Goal: Task Accomplishment & Management: Manage account settings

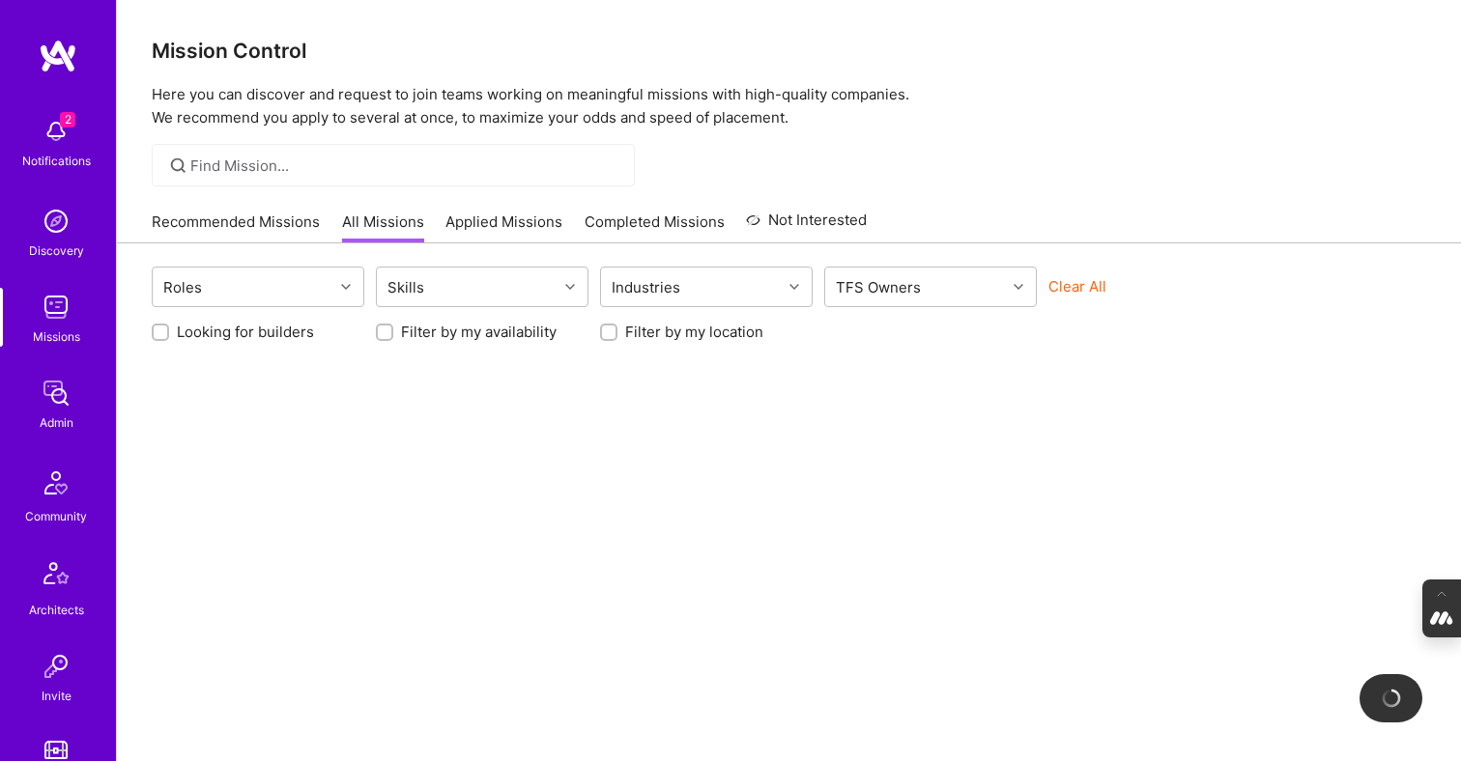
scroll to position [801, 0]
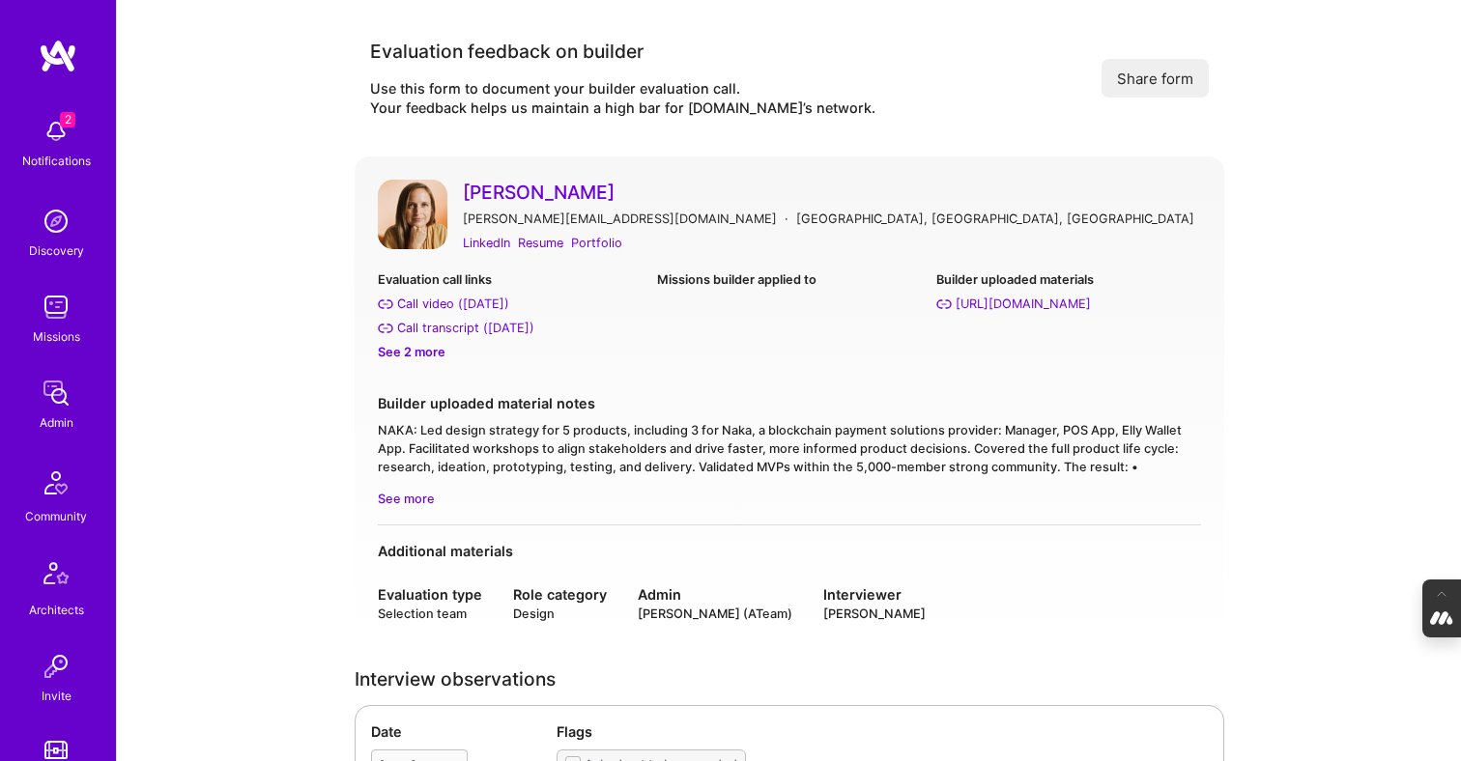
click at [416, 351] on div "See 2 more" at bounding box center [510, 352] width 264 height 20
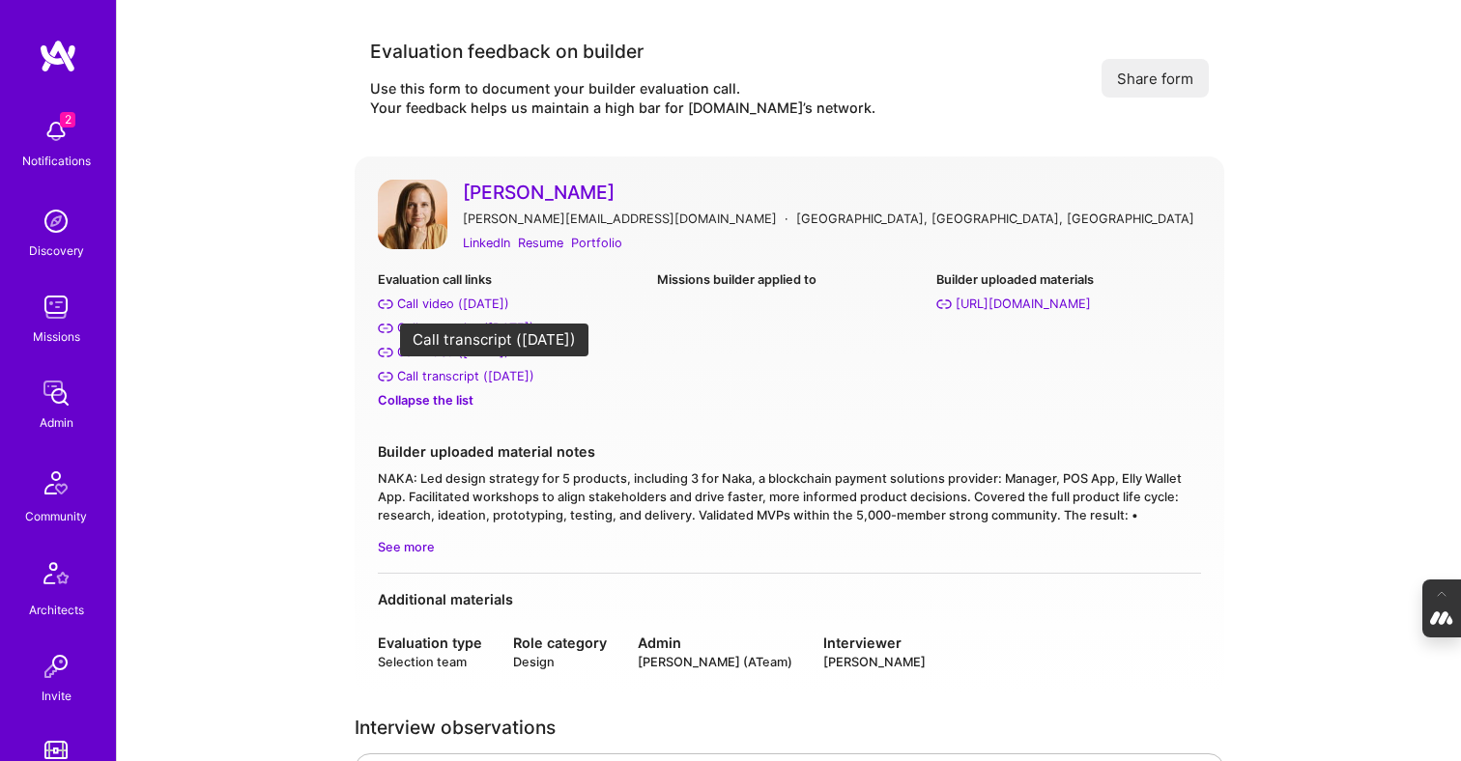
click at [459, 374] on div "Call transcript (Jul 11, 2025)" at bounding box center [465, 376] width 137 height 20
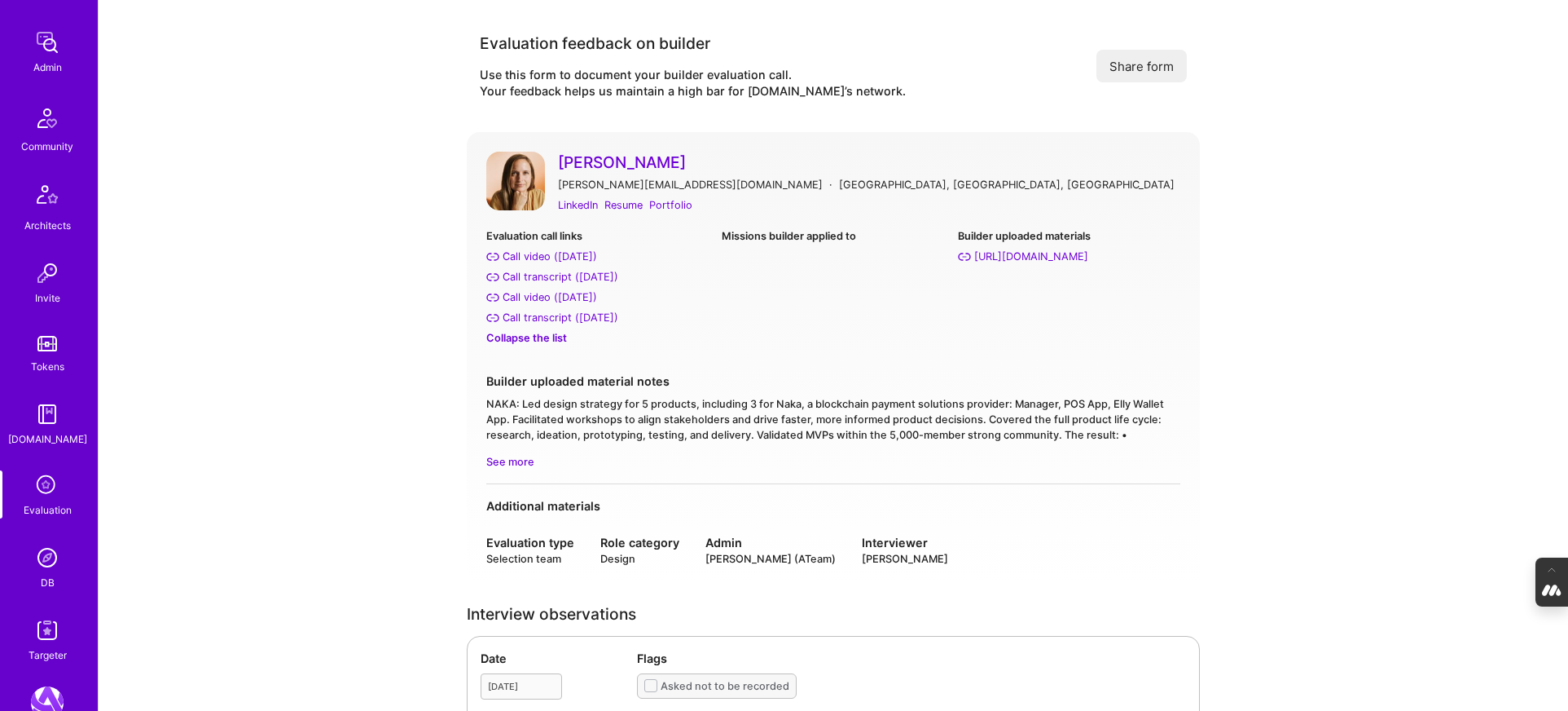
scroll to position [607, 0]
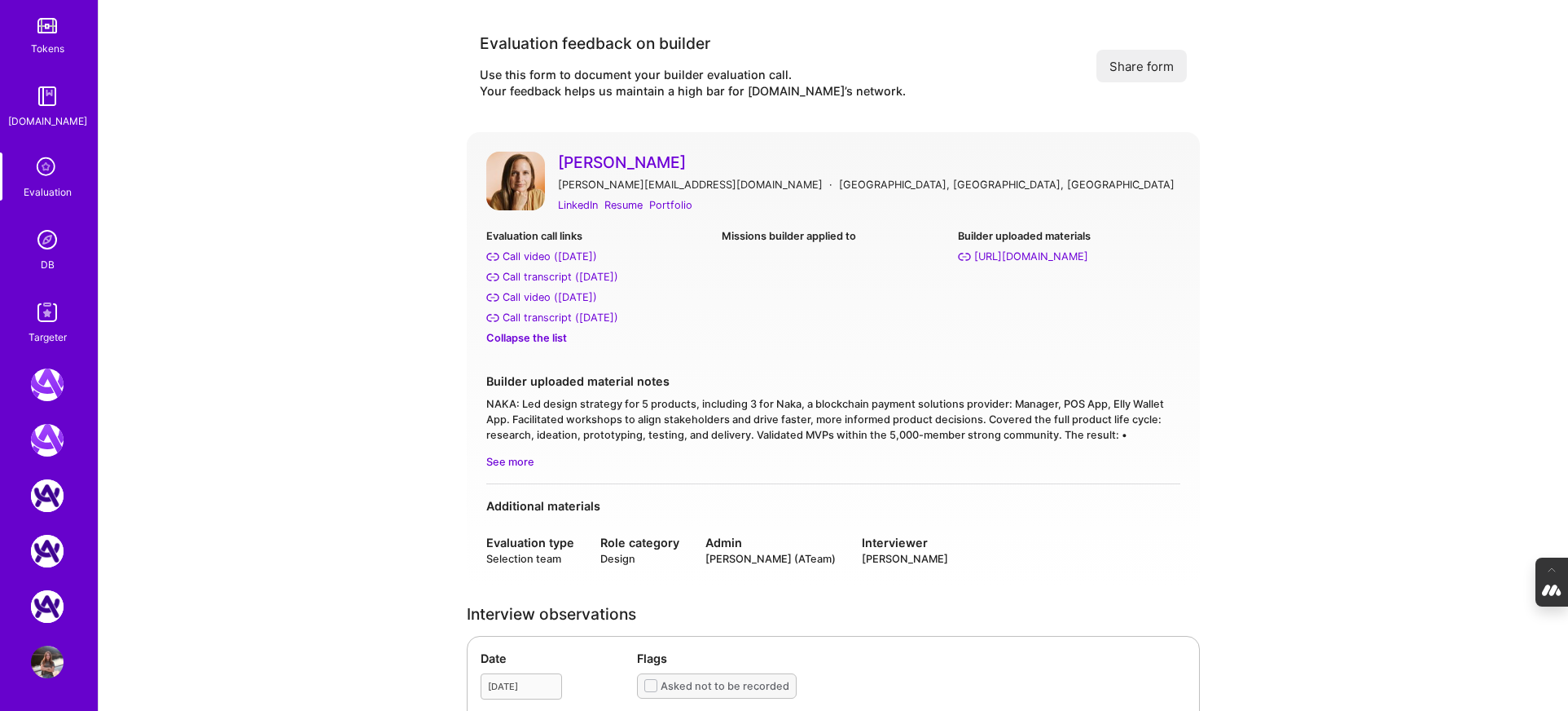
click at [41, 247] on img at bounding box center [47, 240] width 33 height 33
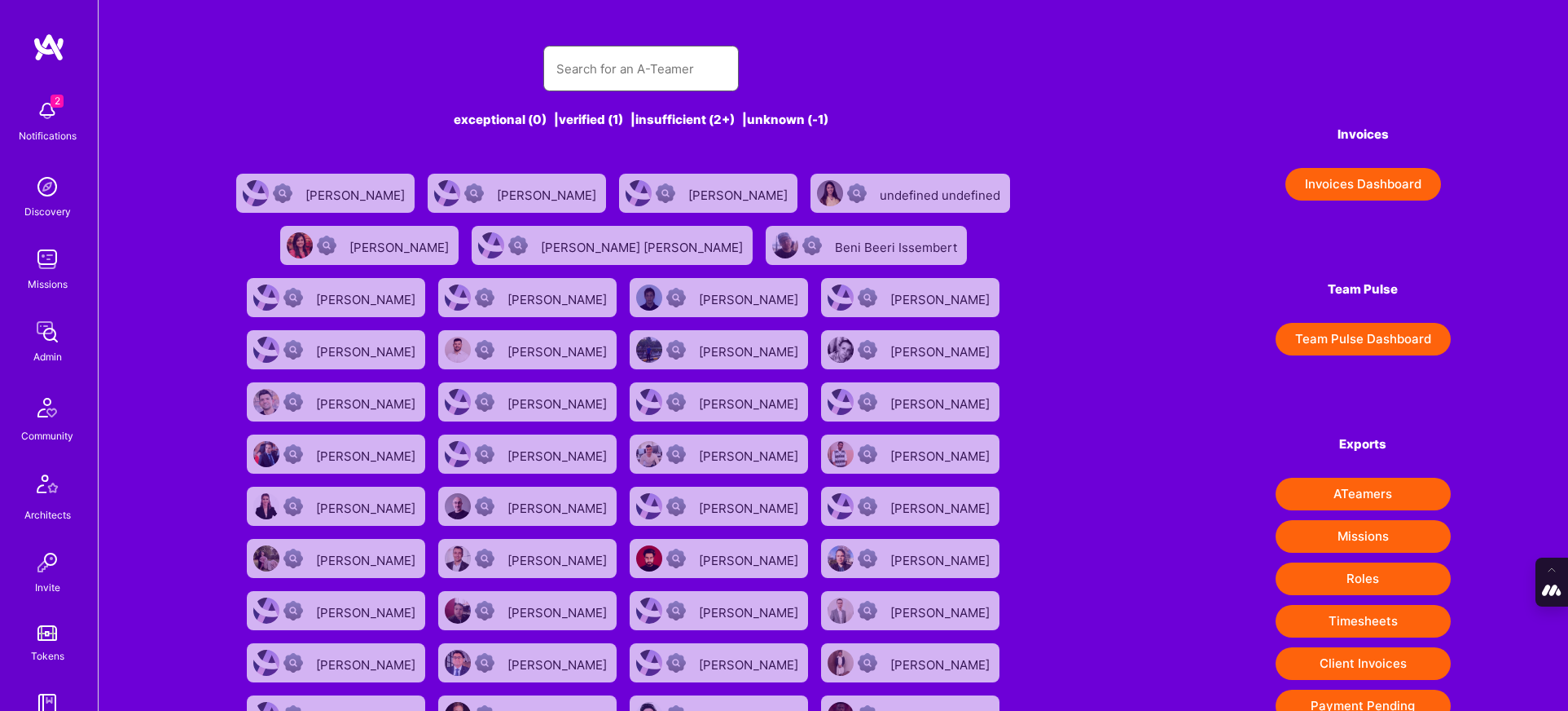
click at [579, 77] on input "text" at bounding box center [641, 68] width 169 height 41
paste input "https://platform.a.team/tarynstark"
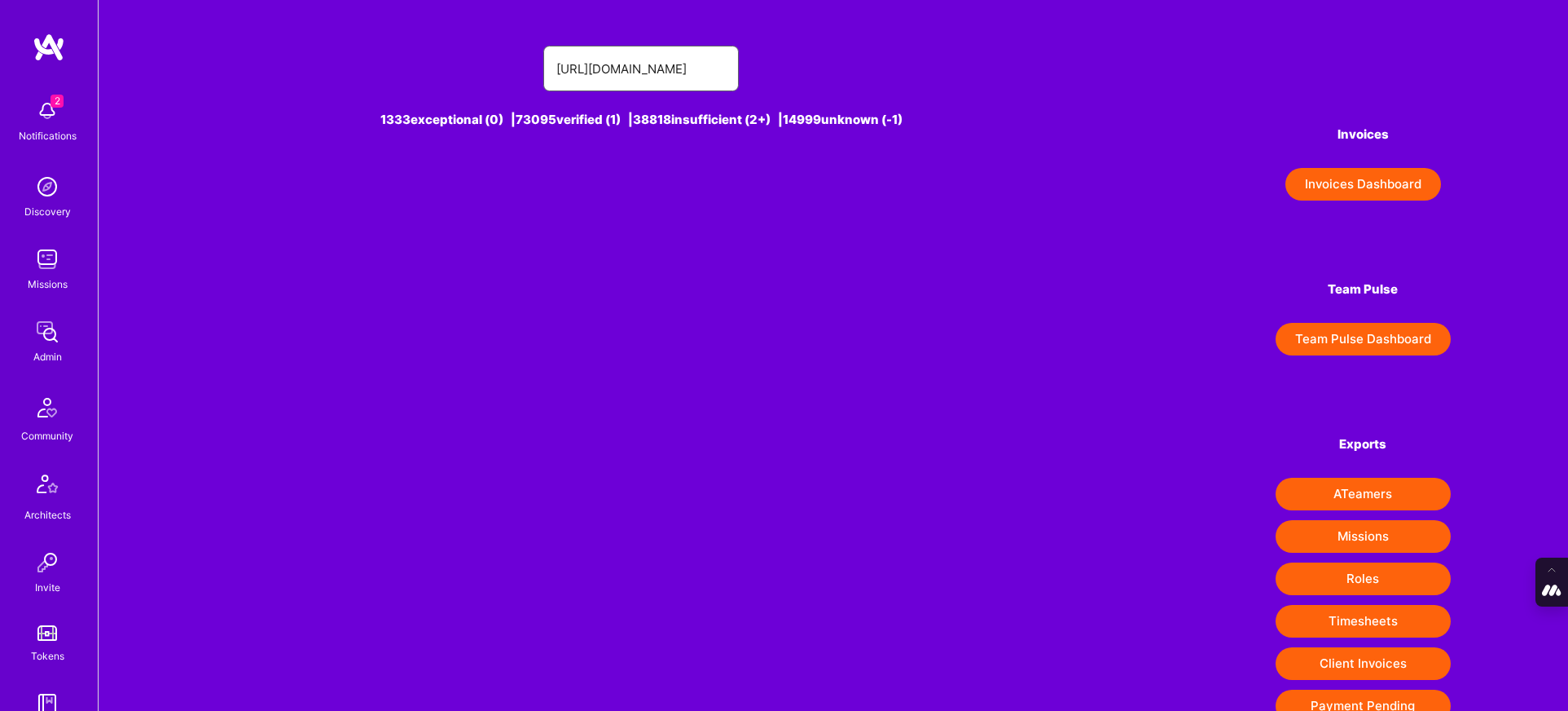
type input "https://platform.a.team/tarynstark"
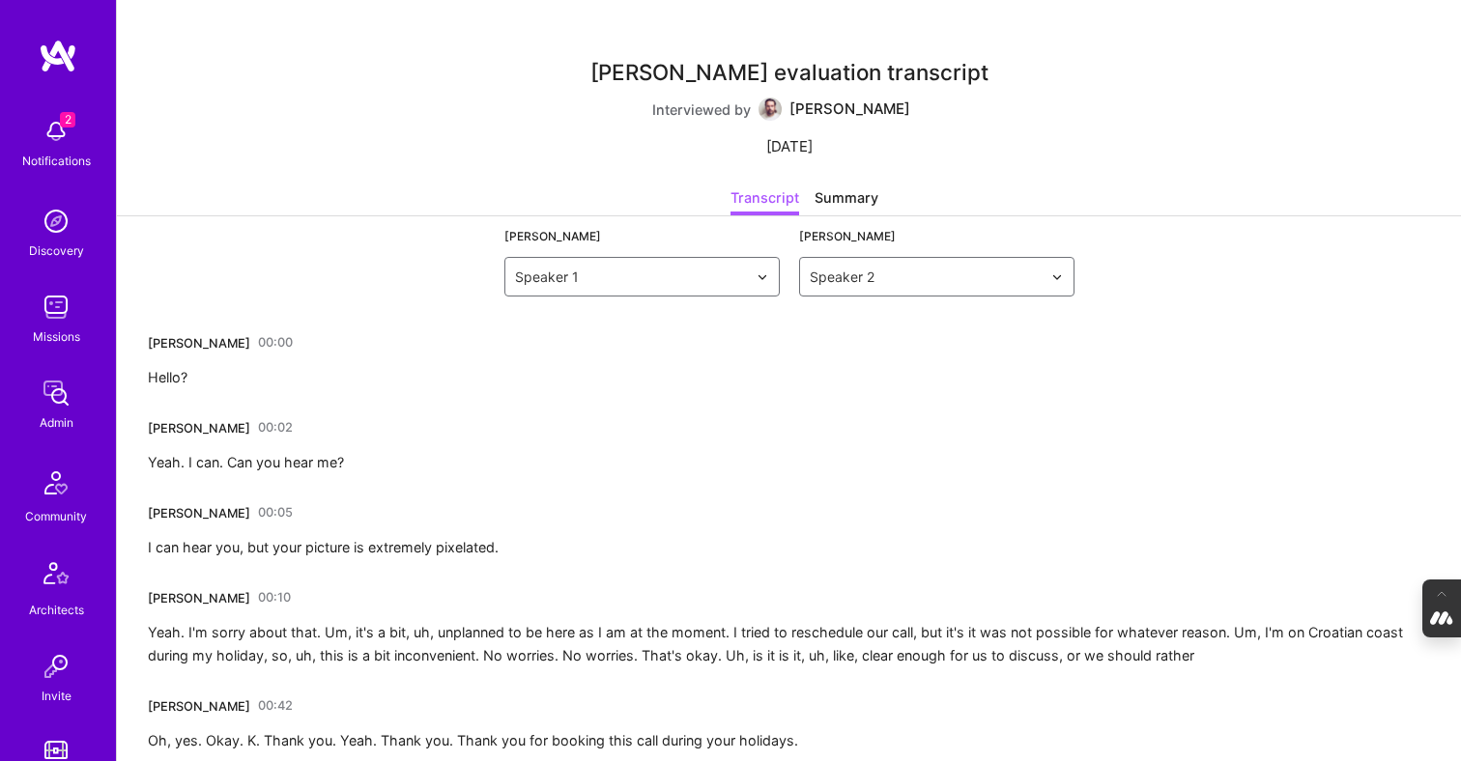
click at [258, 340] on link "00:00" at bounding box center [275, 343] width 35 height 31
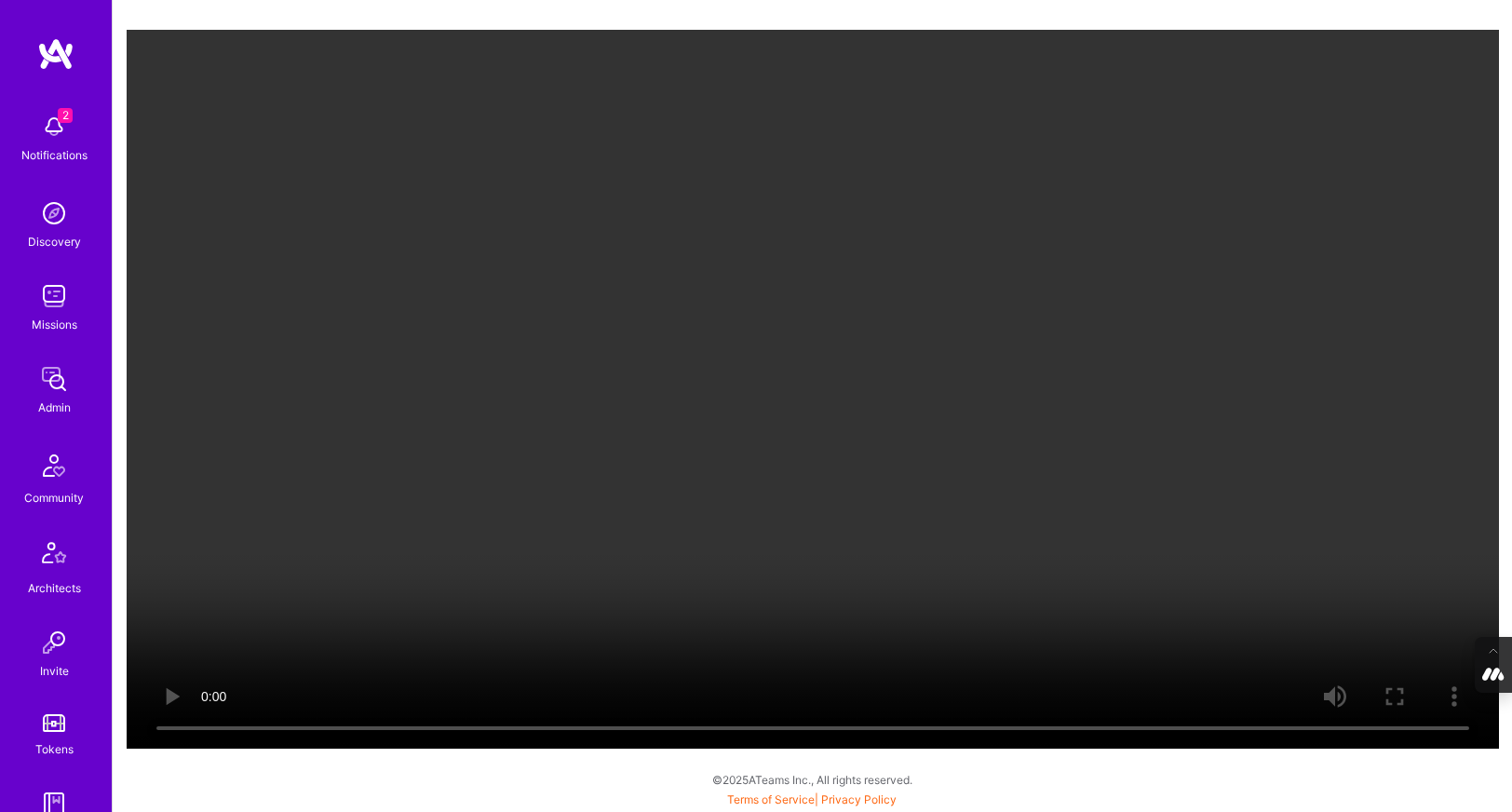
click at [848, 388] on video "Your browser does not support the video tag." at bounding box center [812, 389] width 1372 height 719
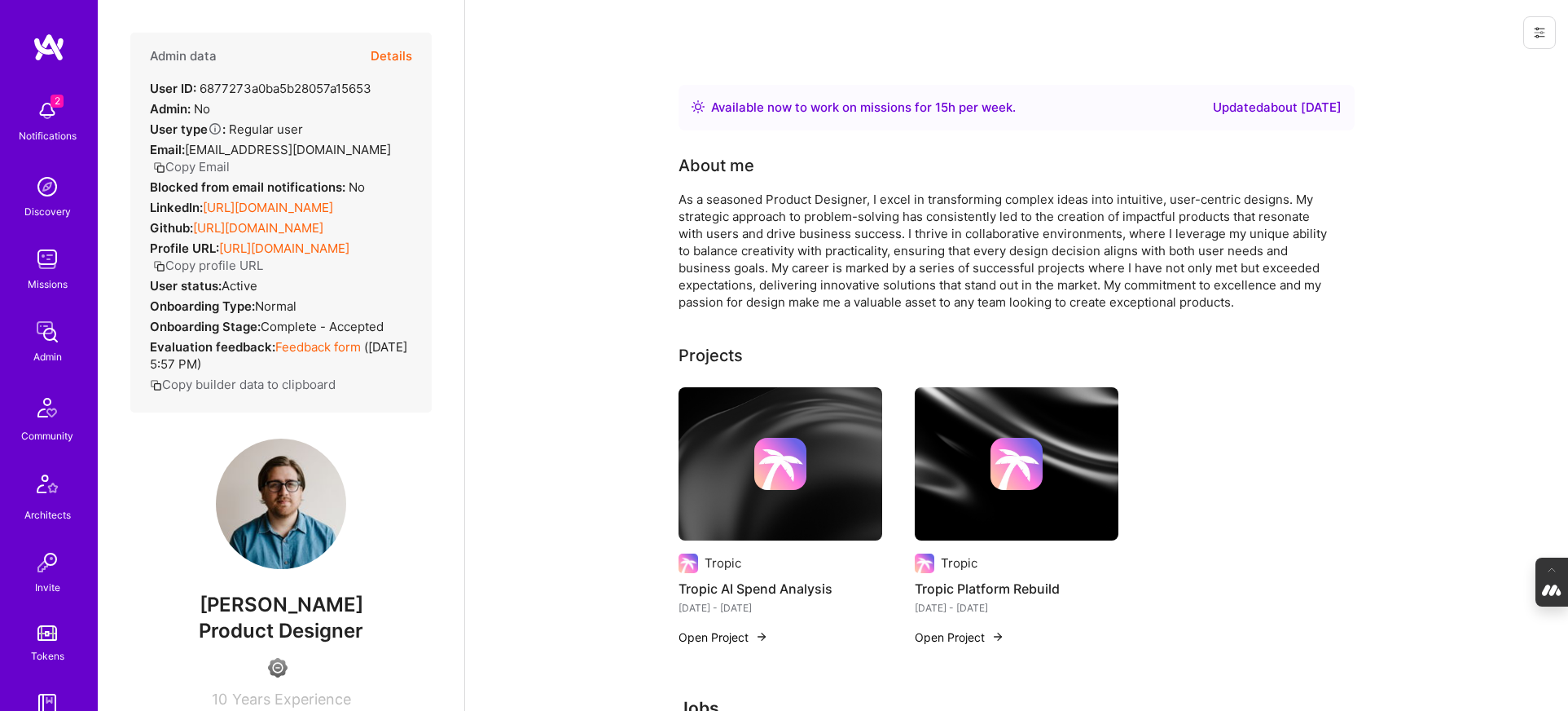
click at [389, 49] on button "Details" at bounding box center [391, 57] width 41 height 47
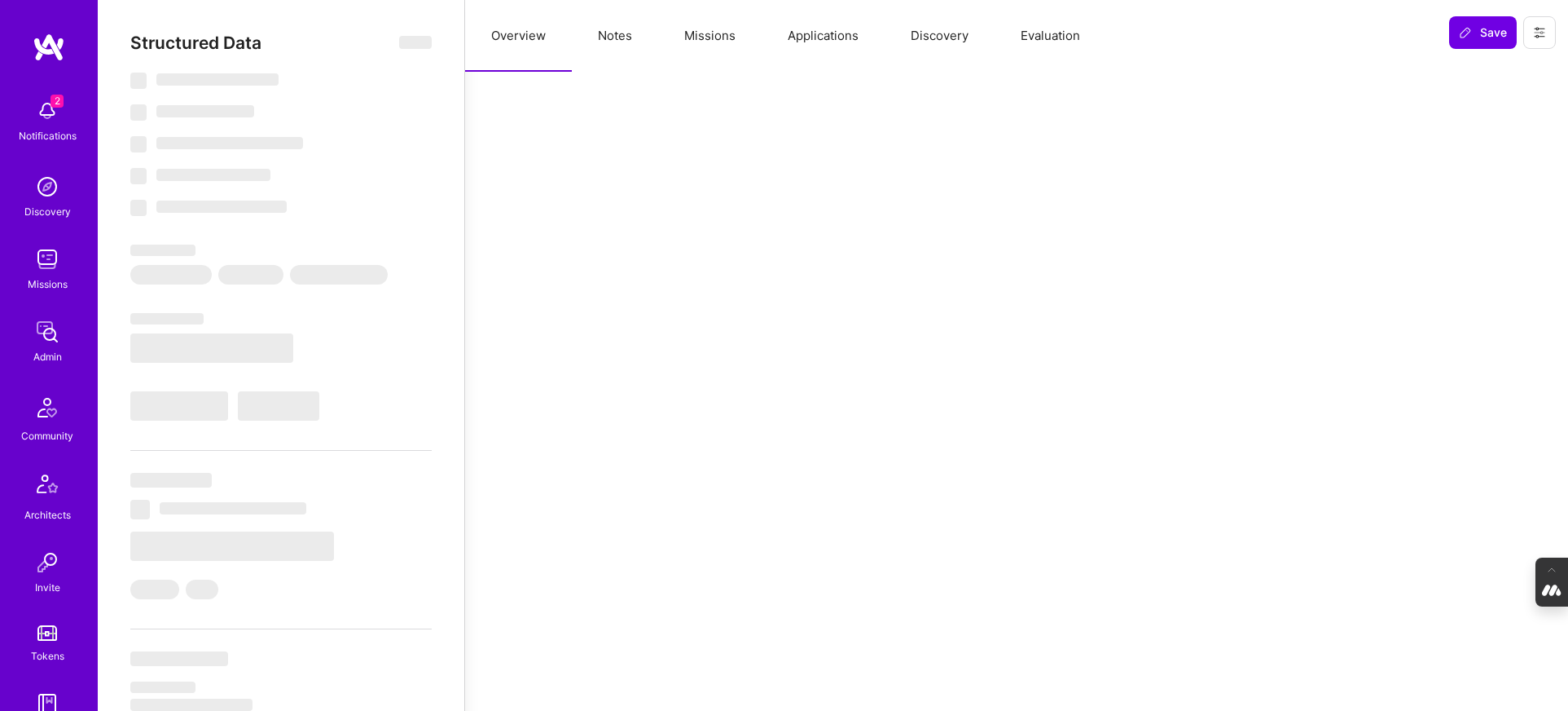
click at [632, 38] on button "Notes" at bounding box center [615, 35] width 86 height 72
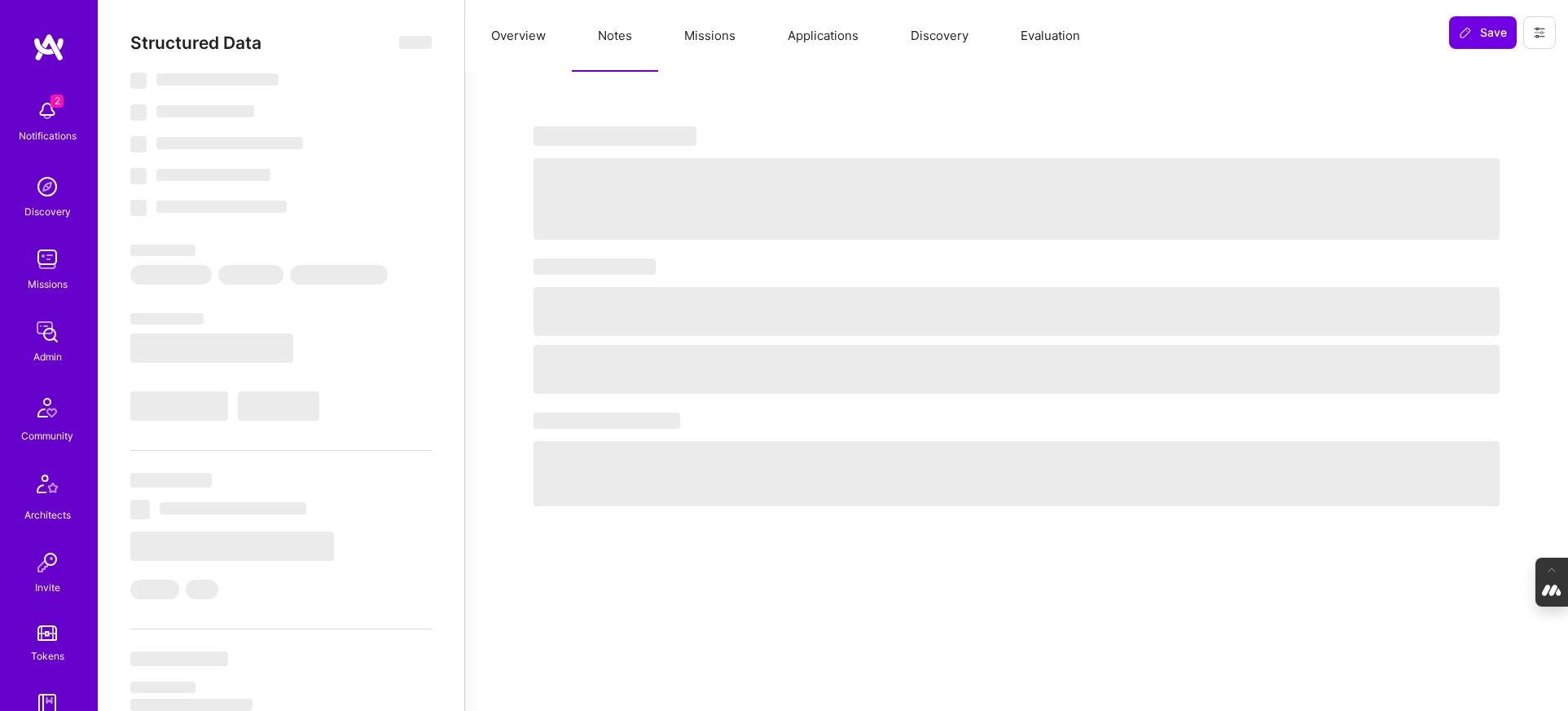
select select "Right Now"
select select "4"
select select "7"
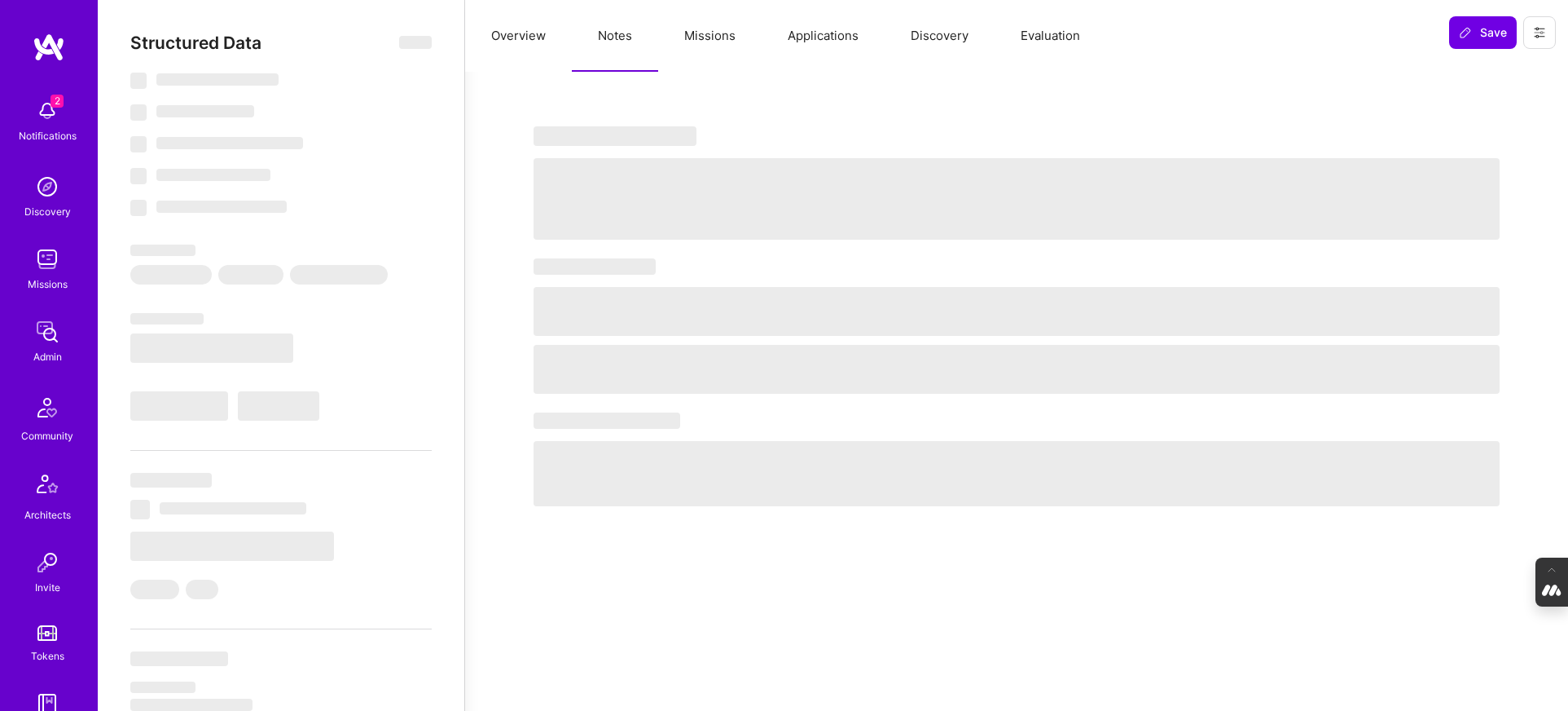
select select "US"
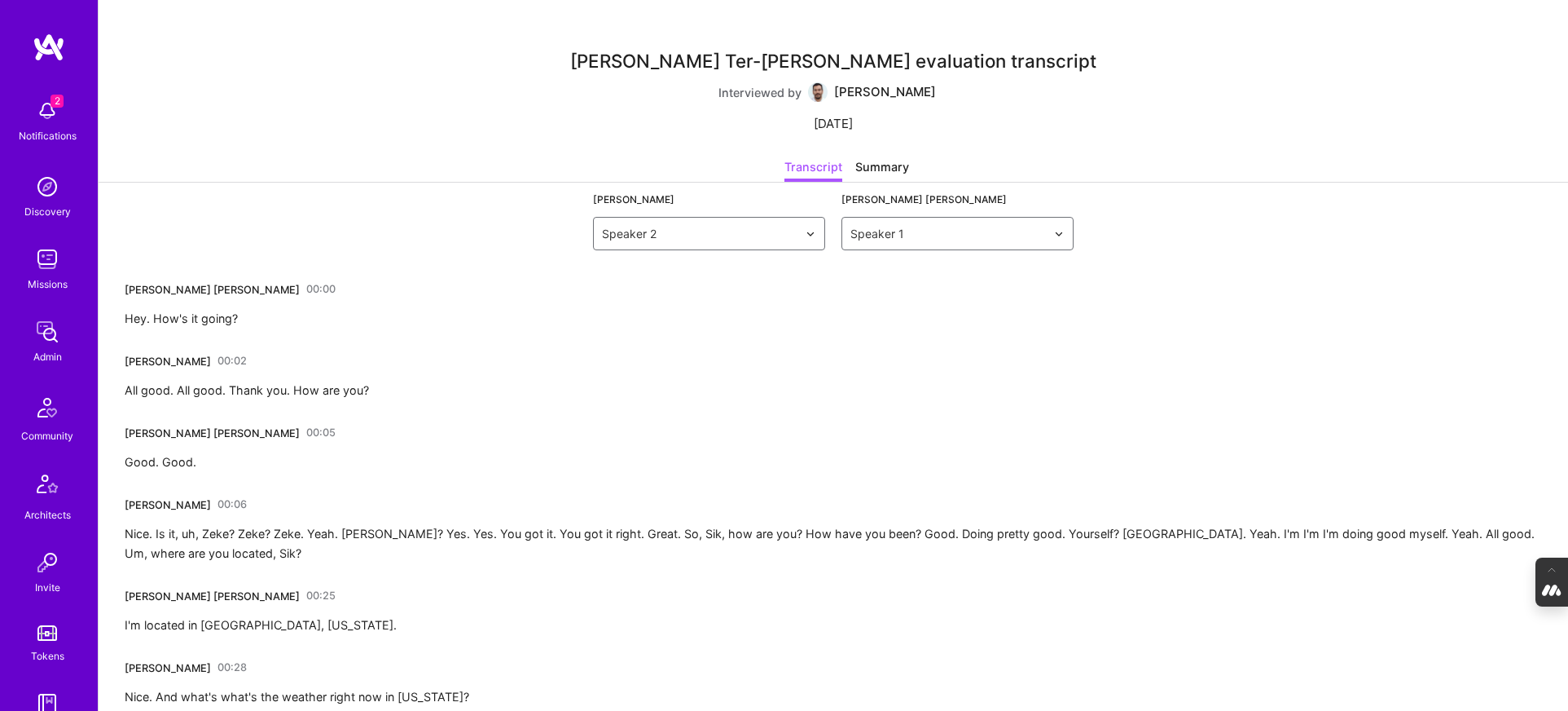
click at [306, 290] on link "00:00" at bounding box center [320, 289] width 30 height 26
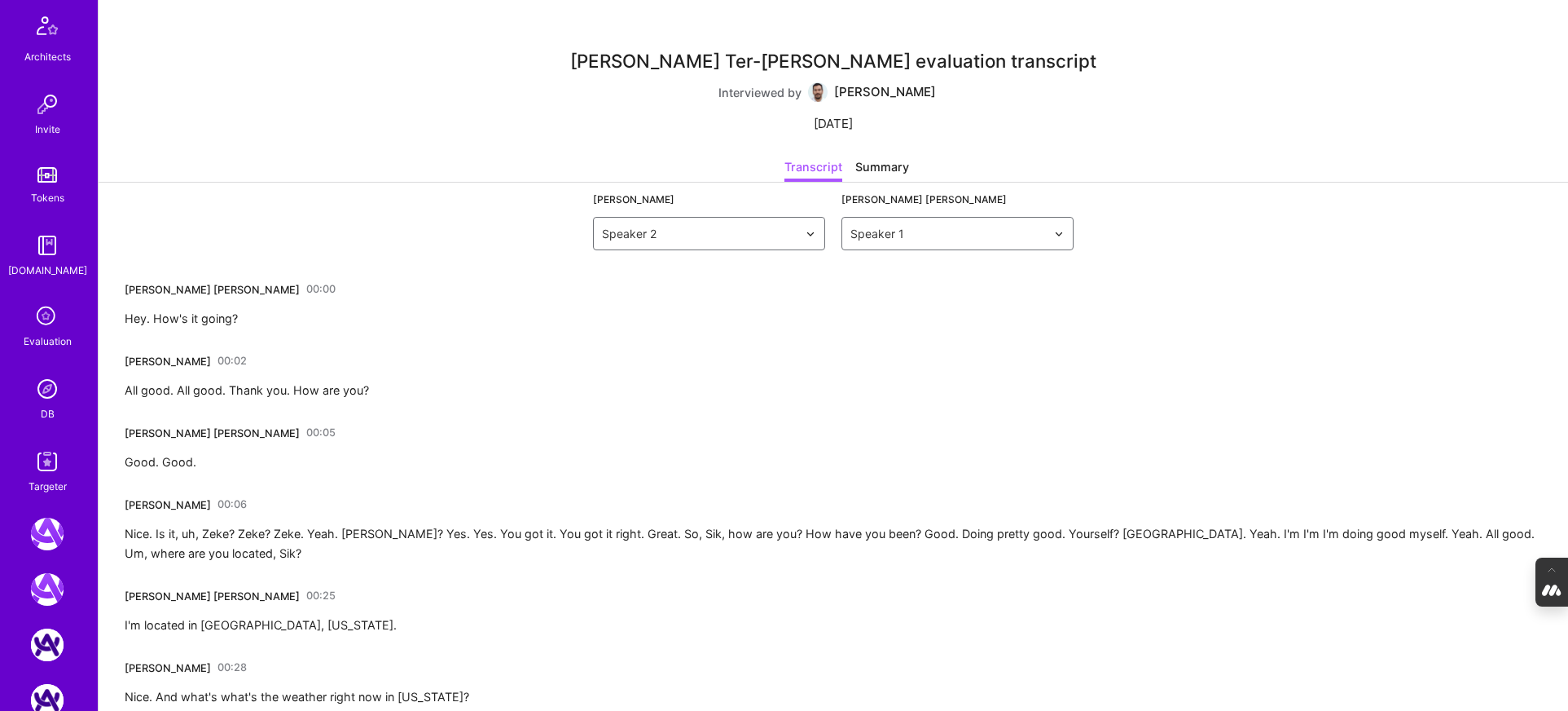
scroll to position [607, 0]
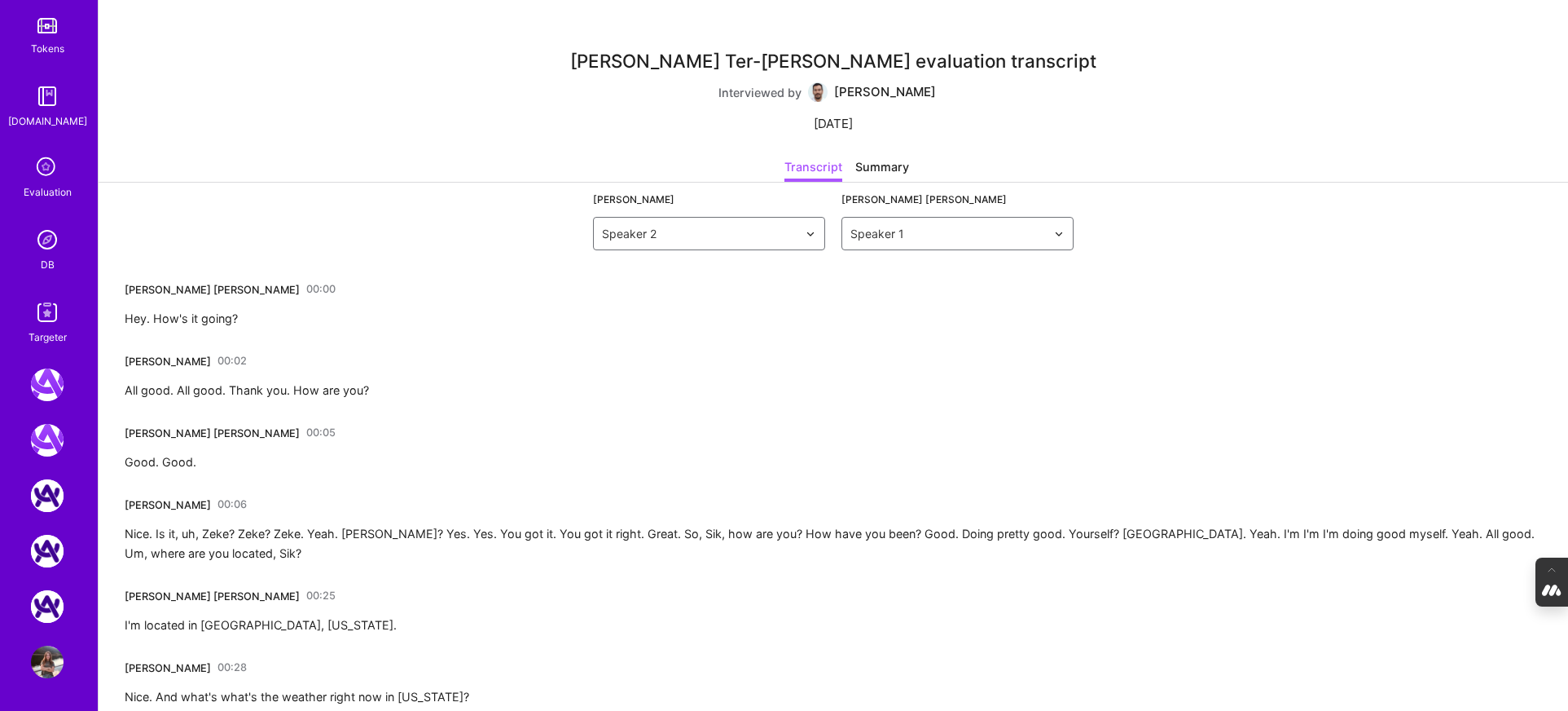
click at [46, 247] on img at bounding box center [47, 240] width 33 height 33
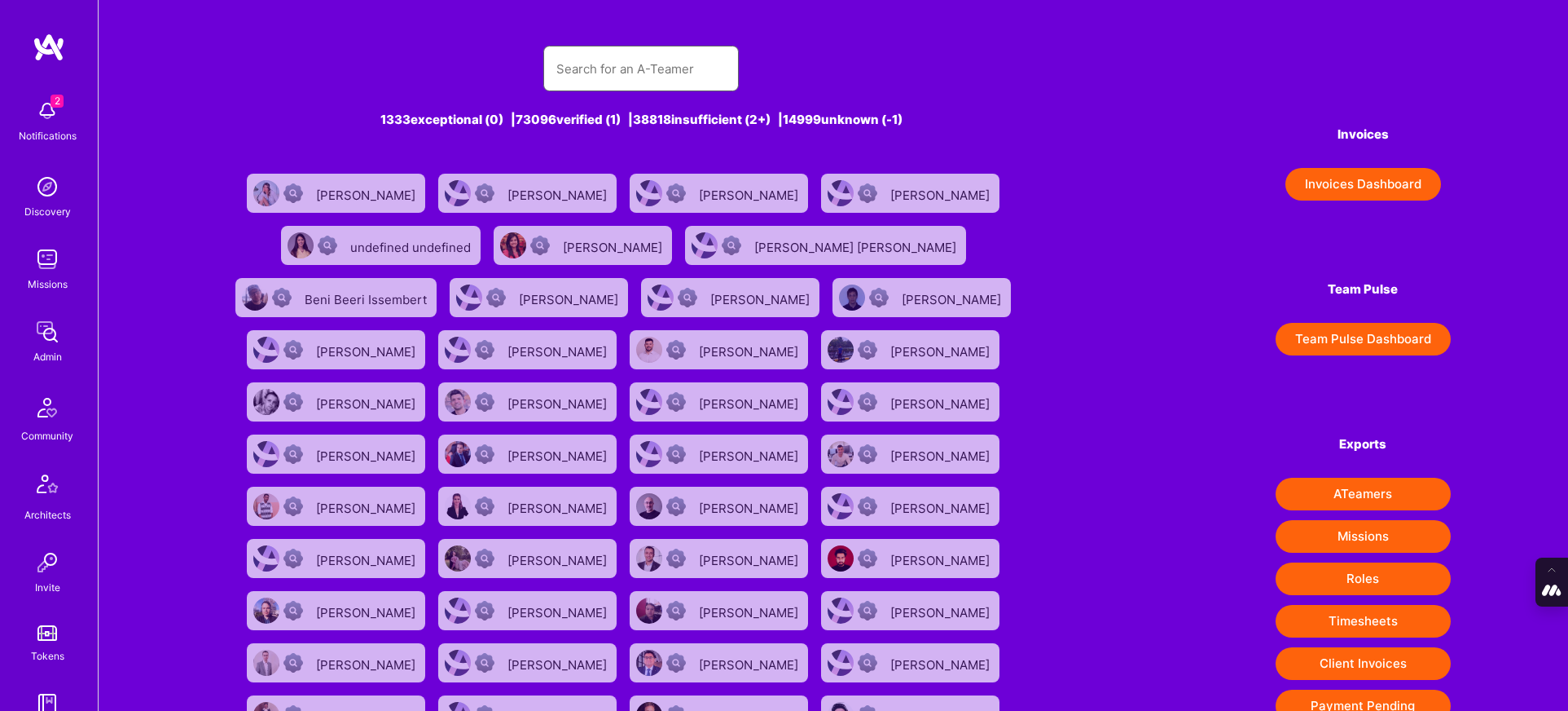
click at [581, 73] on input "text" at bounding box center [641, 68] width 169 height 41
paste input "jose.churro@gmail.com"
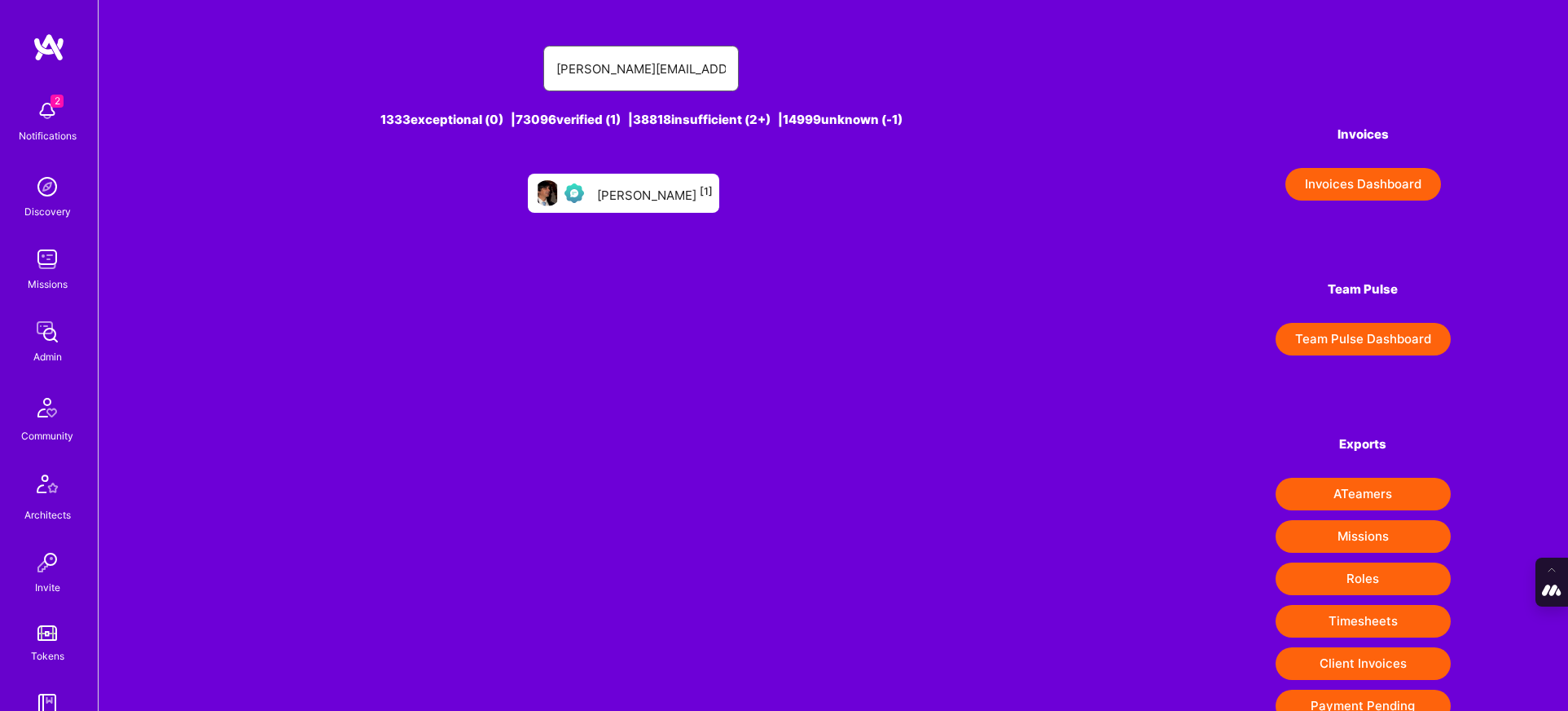
type input "jose.churro@gmail.com"
click at [630, 202] on div "Jose Carvalho [1]" at bounding box center [654, 192] width 115 height 21
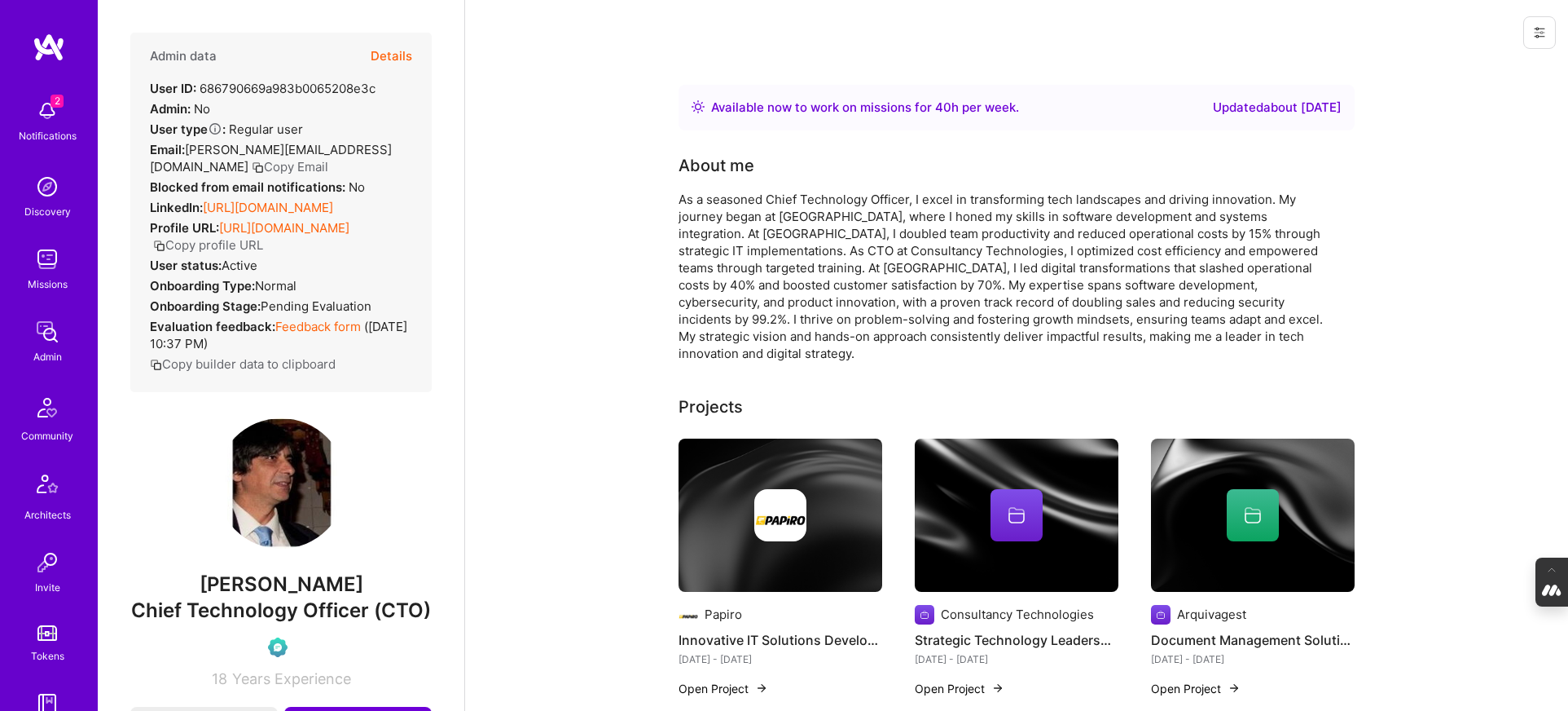
click at [398, 46] on button "Details" at bounding box center [391, 57] width 41 height 47
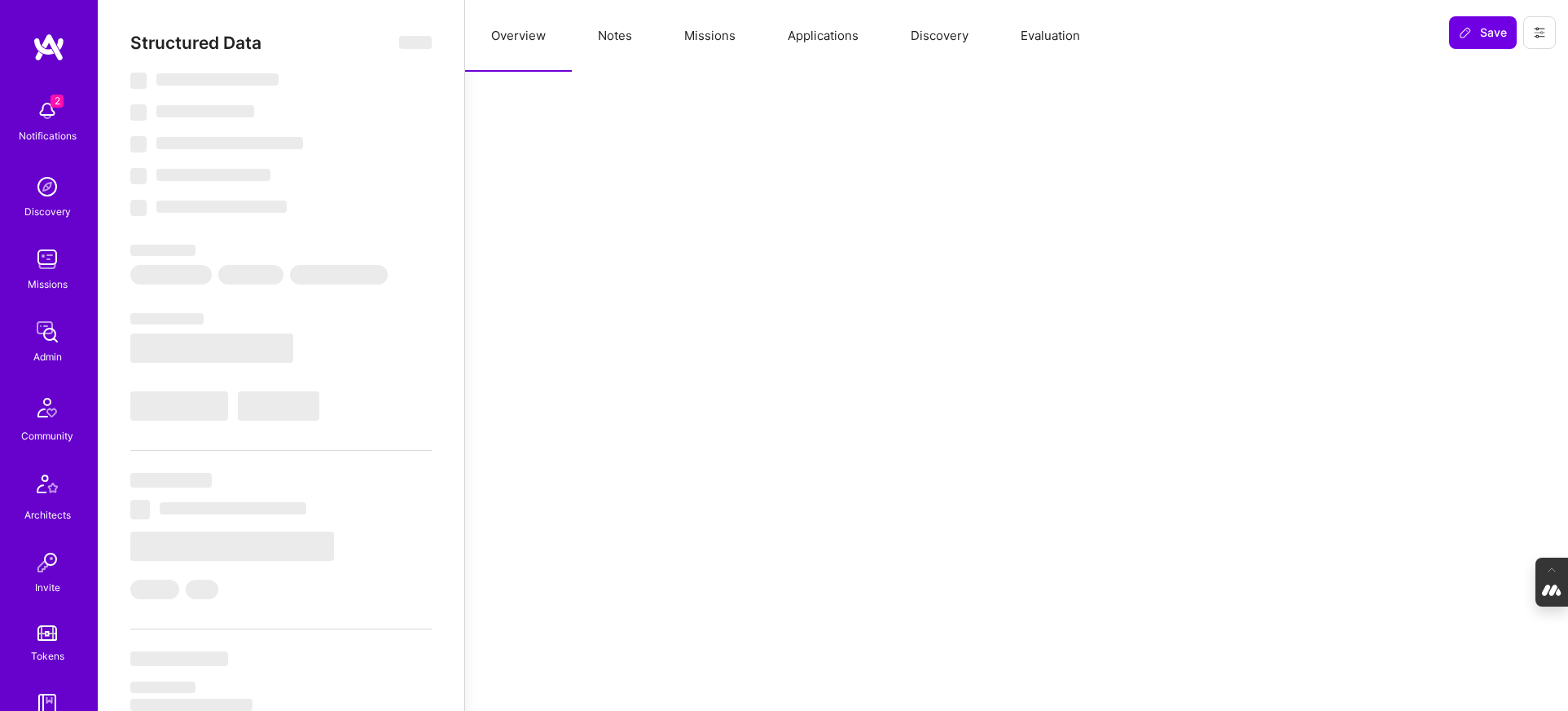
select select "Right Now"
select select "Verified"
select select "PT"
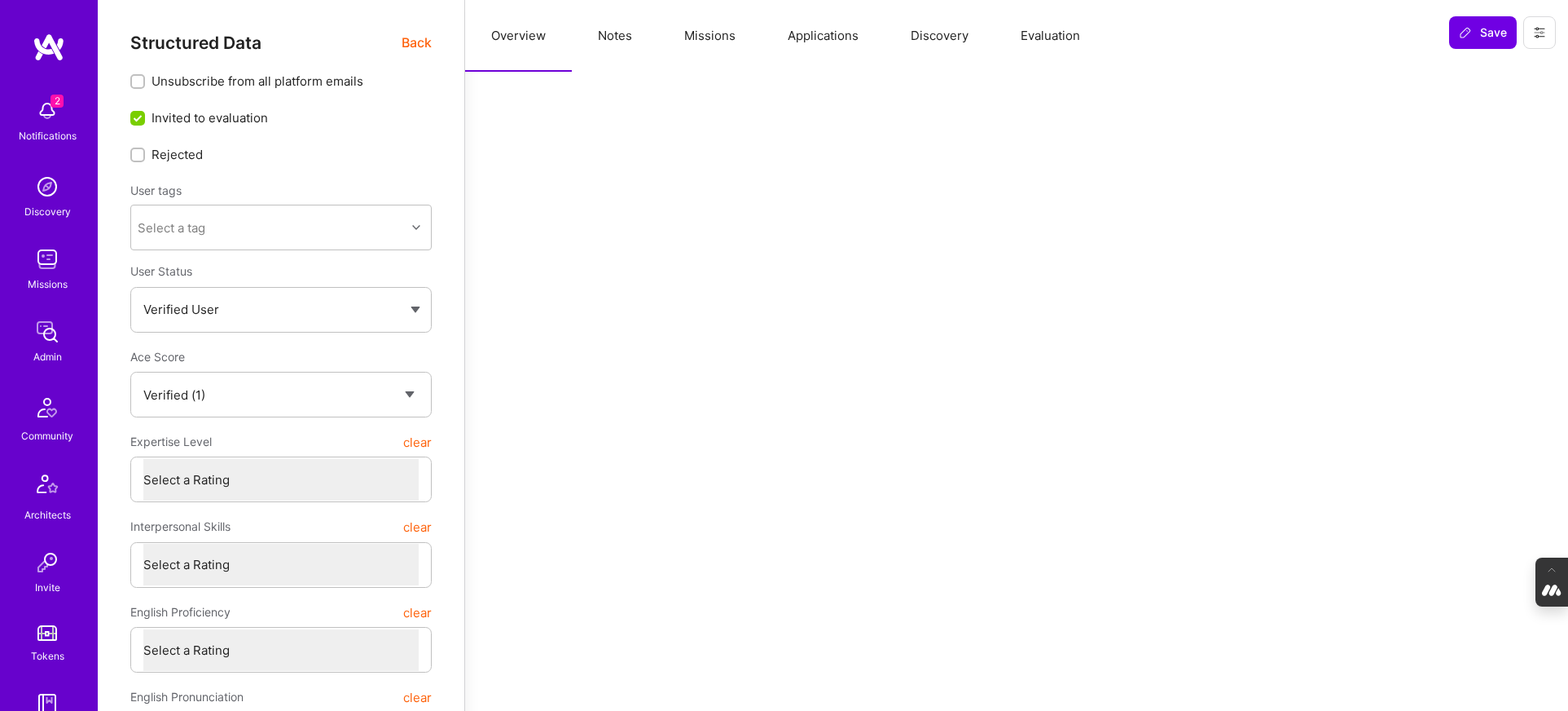
click at [1040, 32] on button "Evaluation" at bounding box center [1050, 35] width 111 height 72
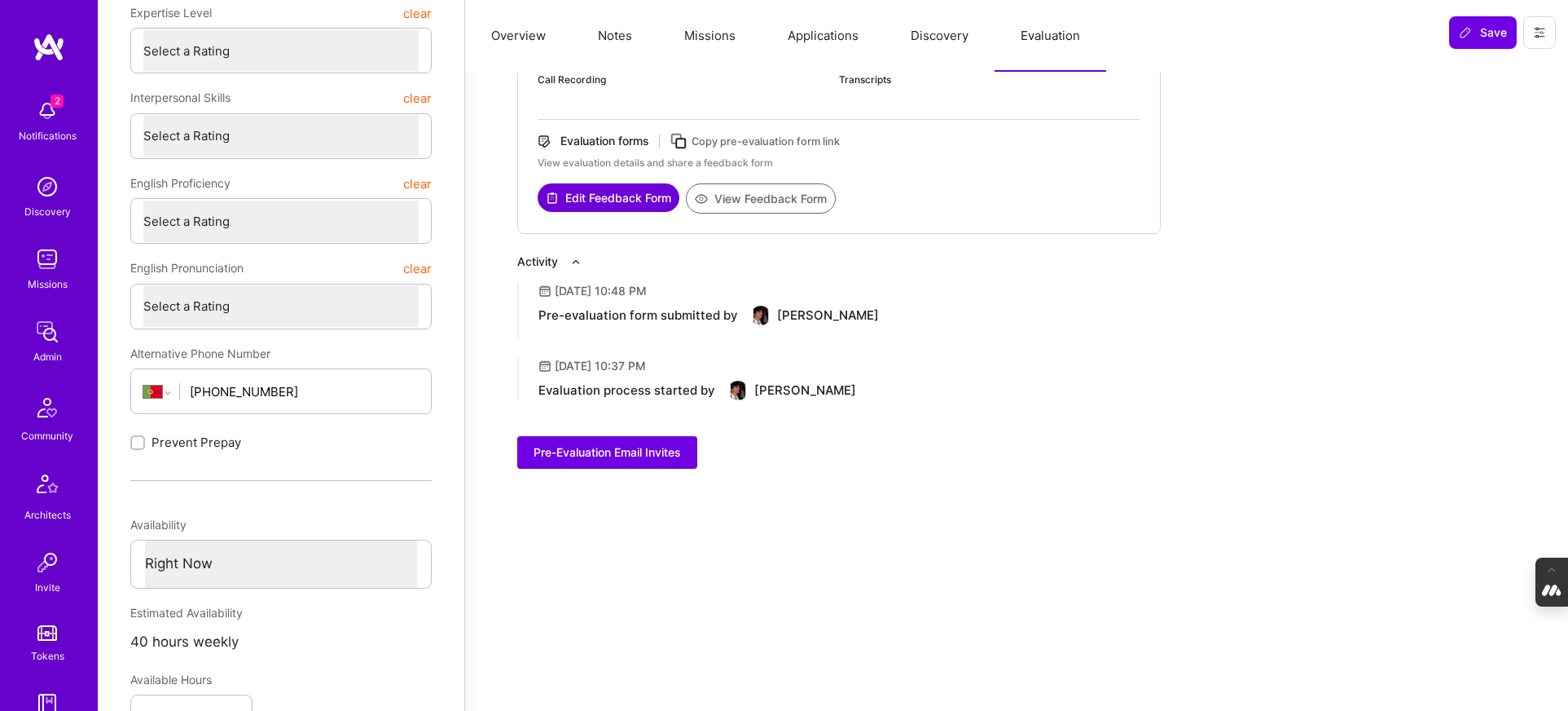
scroll to position [431, 0]
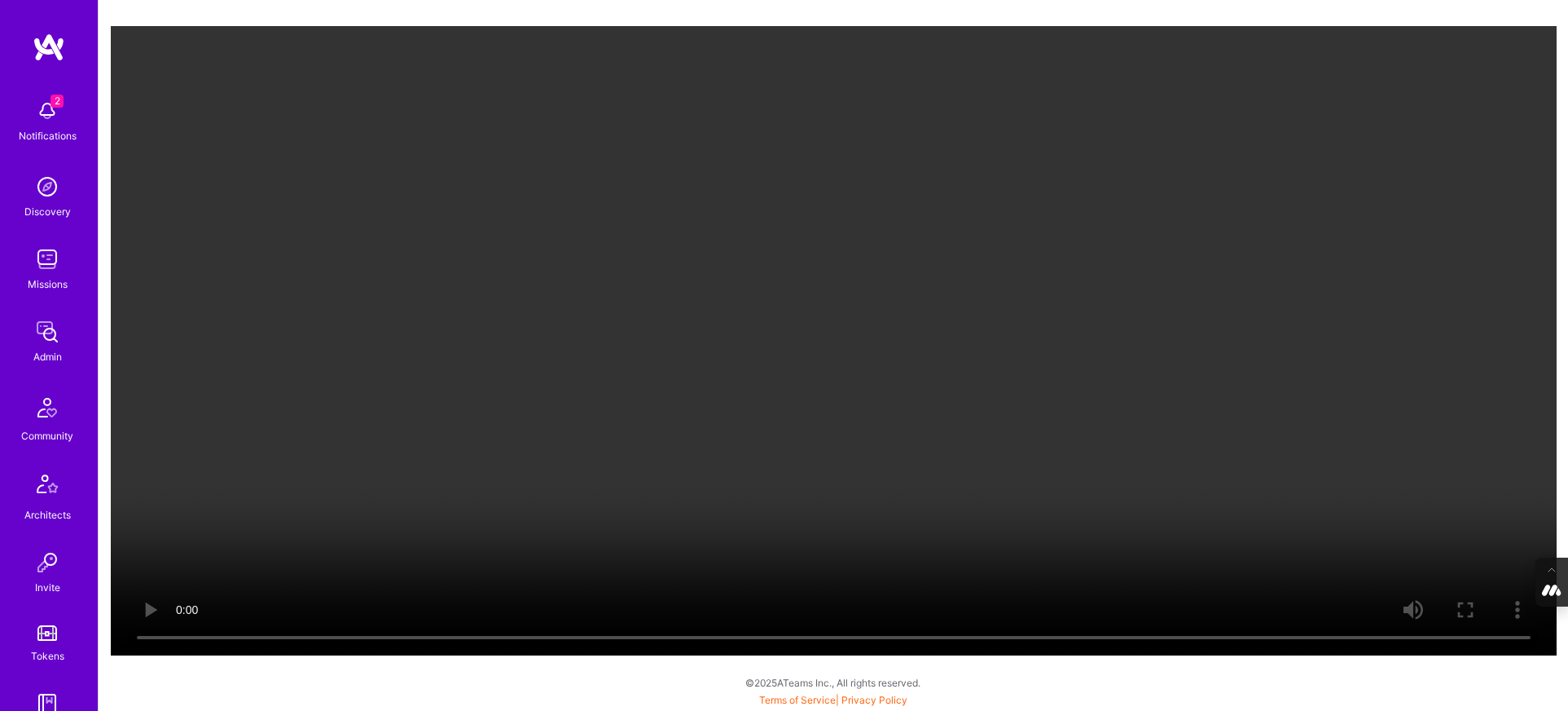
click at [889, 496] on video "Your browser does not support the video tag." at bounding box center [833, 341] width 1446 height 629
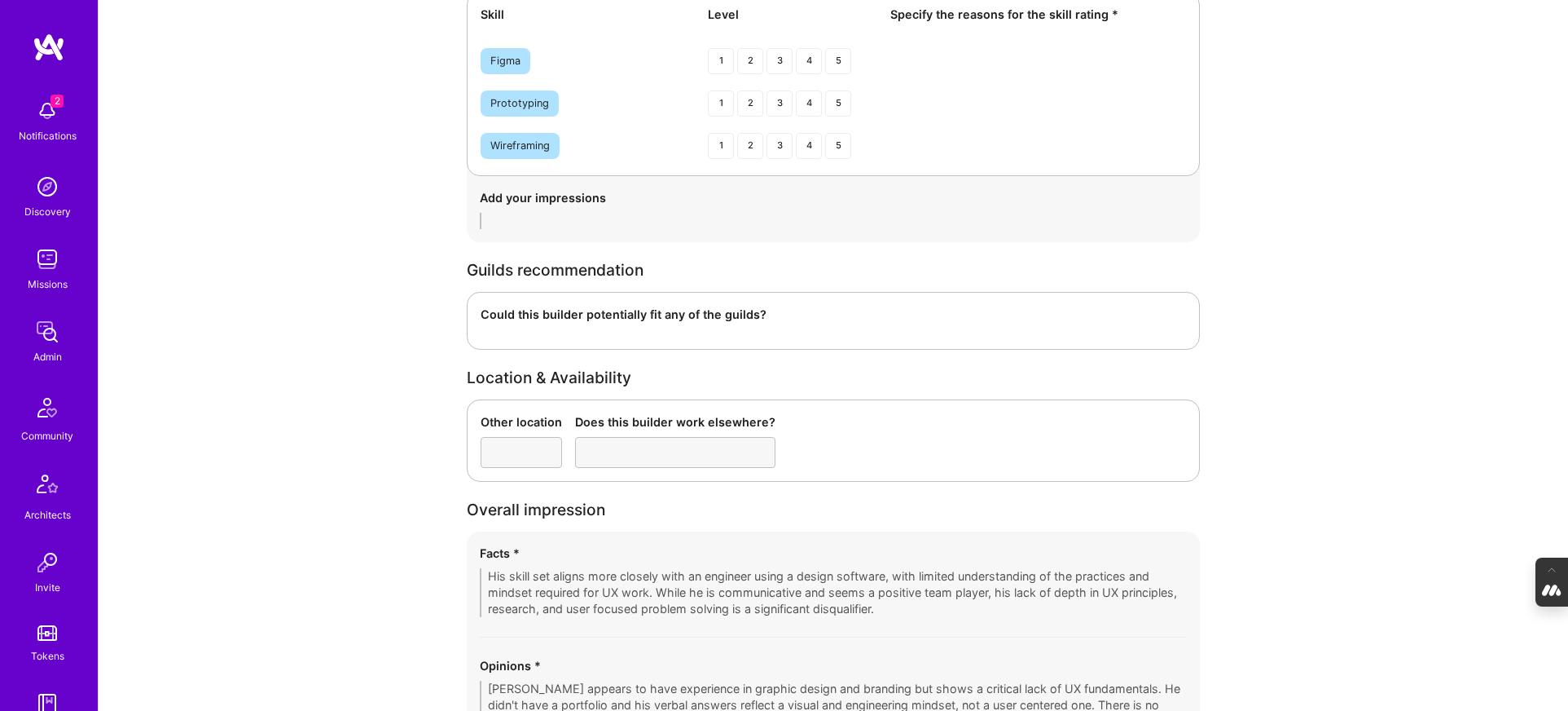
scroll to position [2825, 0]
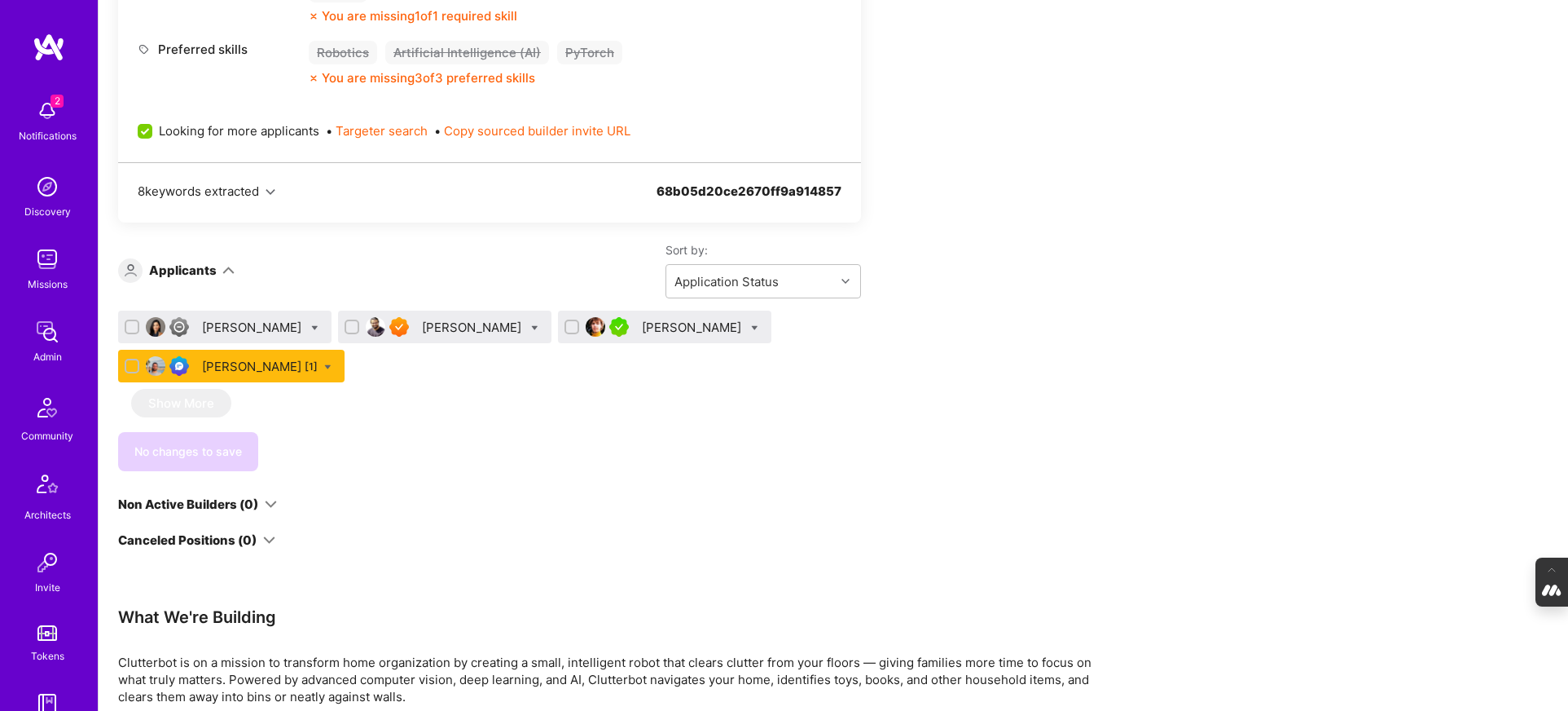
scroll to position [823, 0]
click at [227, 359] on div "[PERSON_NAME] [1]" at bounding box center [260, 365] width 115 height 17
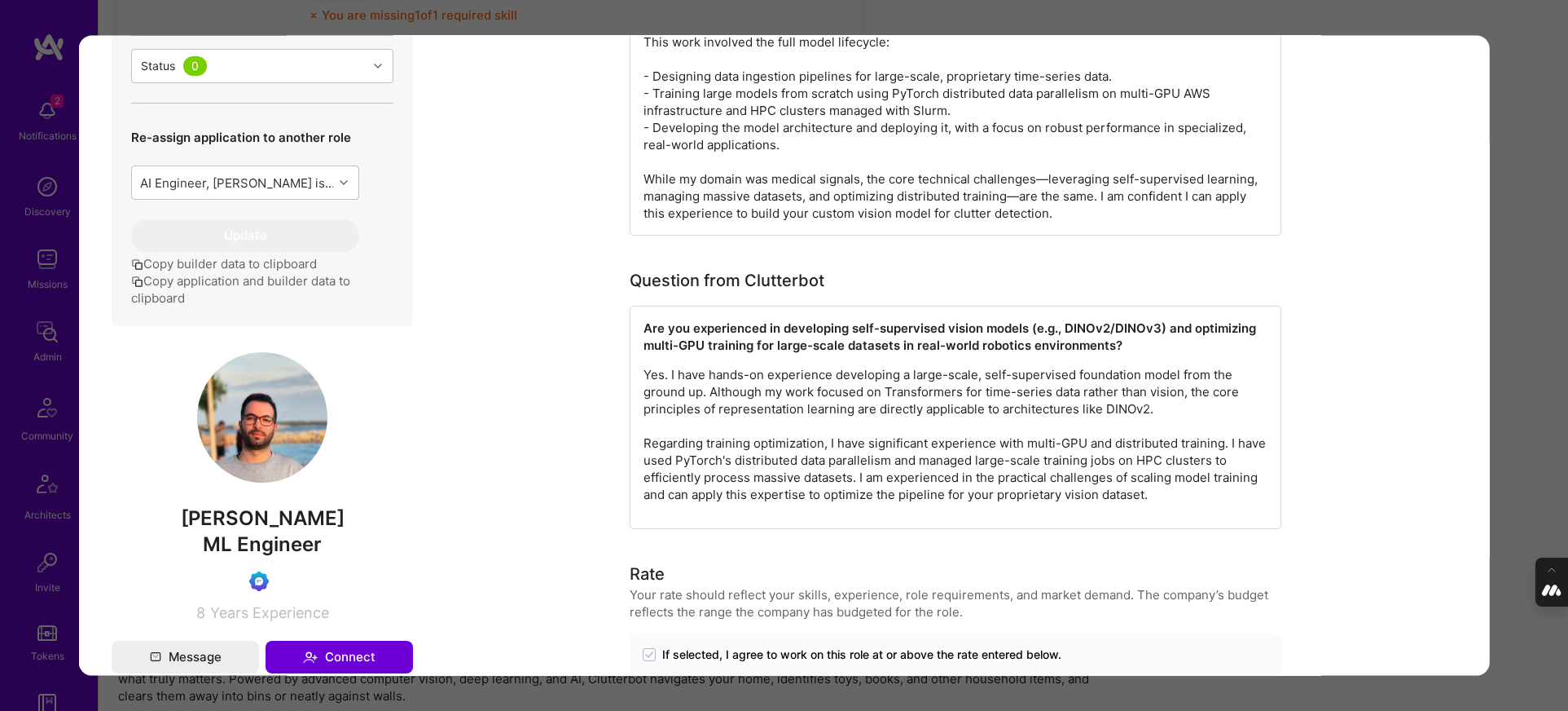
scroll to position [514, 0]
click at [269, 444] on img "modal" at bounding box center [261, 417] width 131 height 131
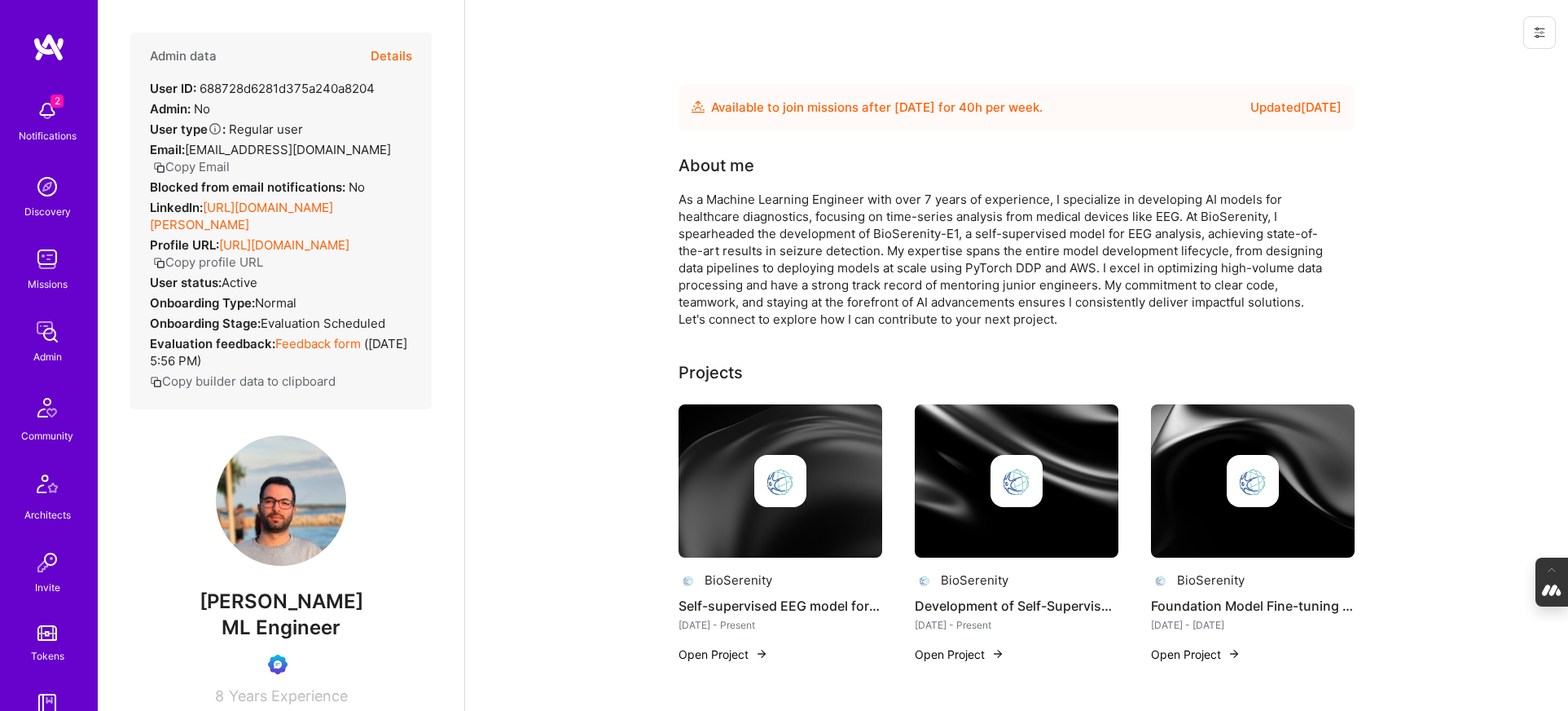
click at [397, 46] on button "Details" at bounding box center [391, 57] width 41 height 47
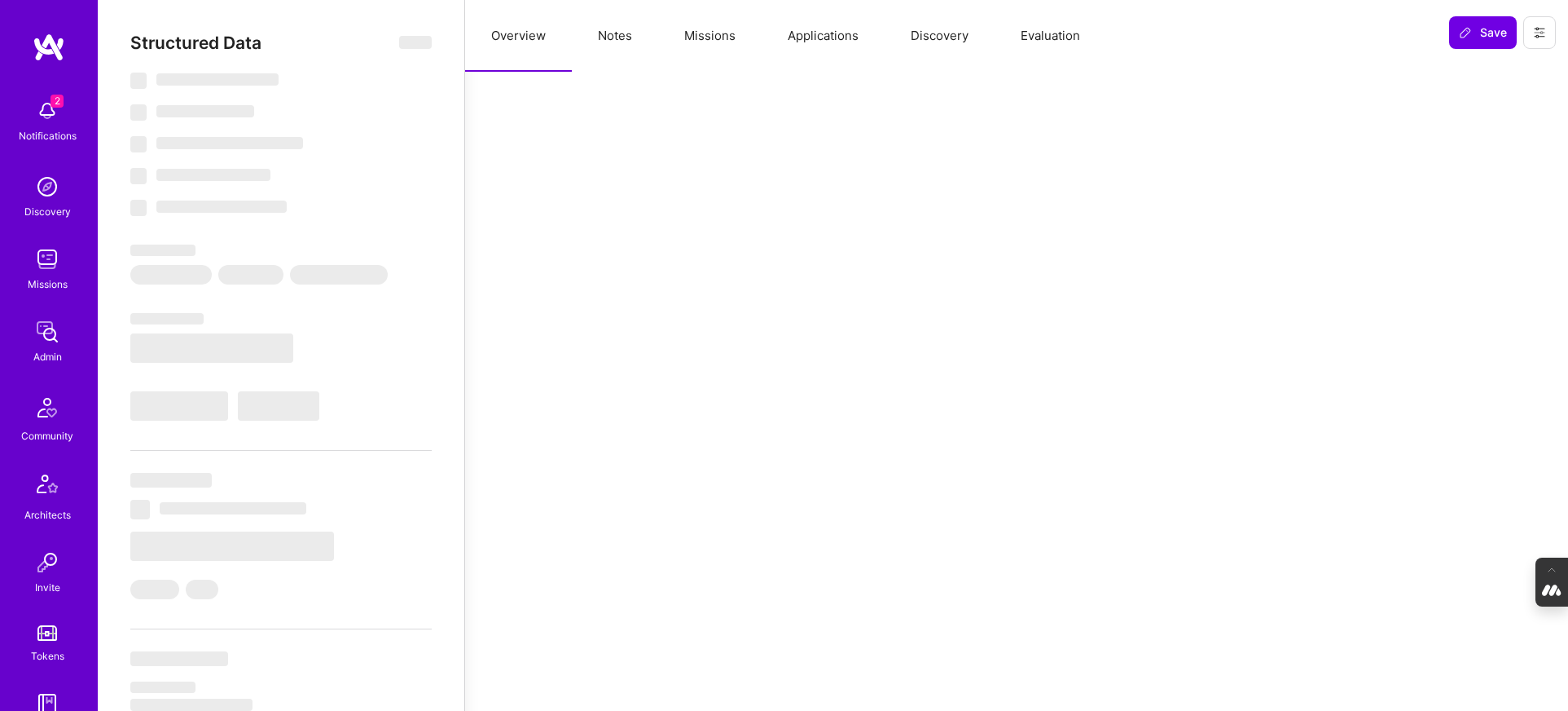
select select "Future Date"
select select "Verified"
select select "FR"
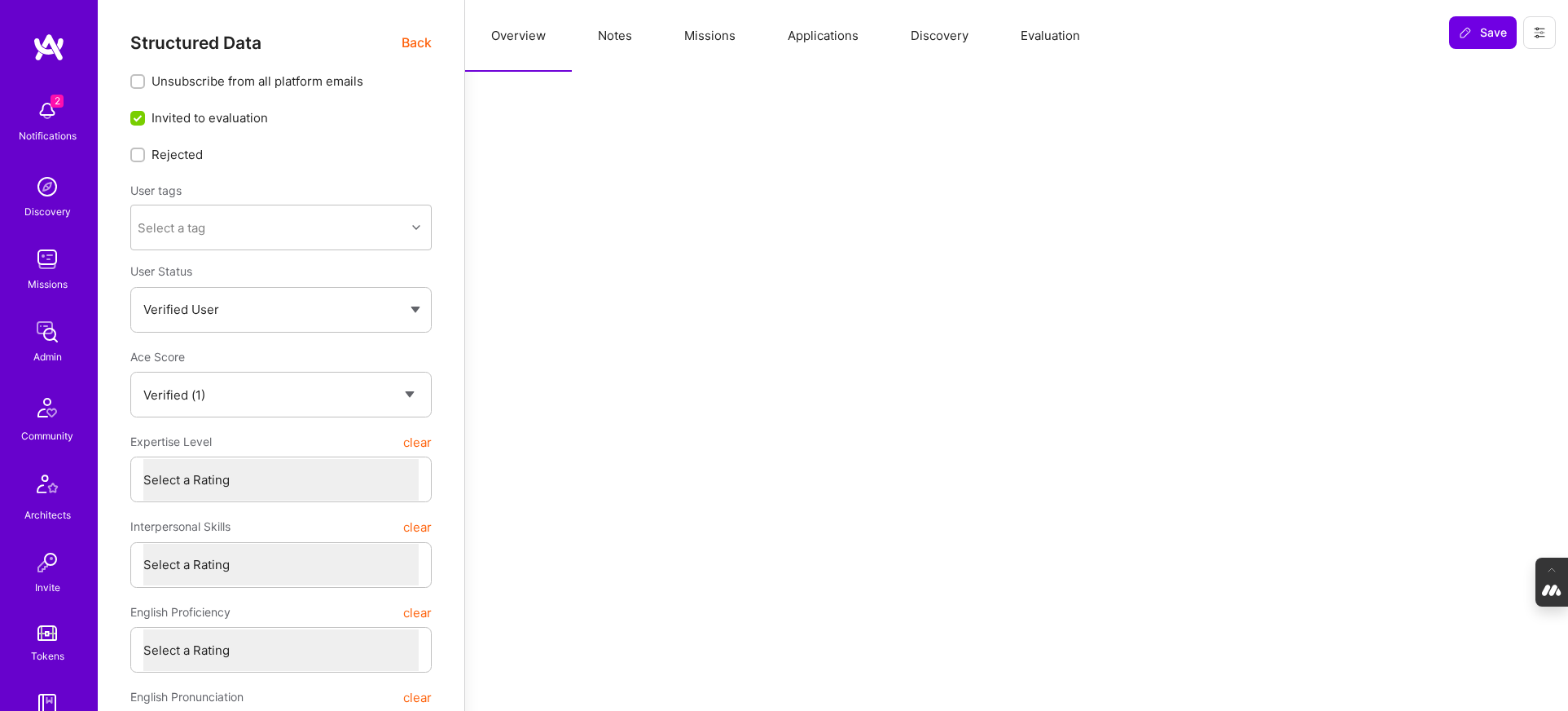
click at [1054, 35] on button "Evaluation" at bounding box center [1050, 35] width 111 height 72
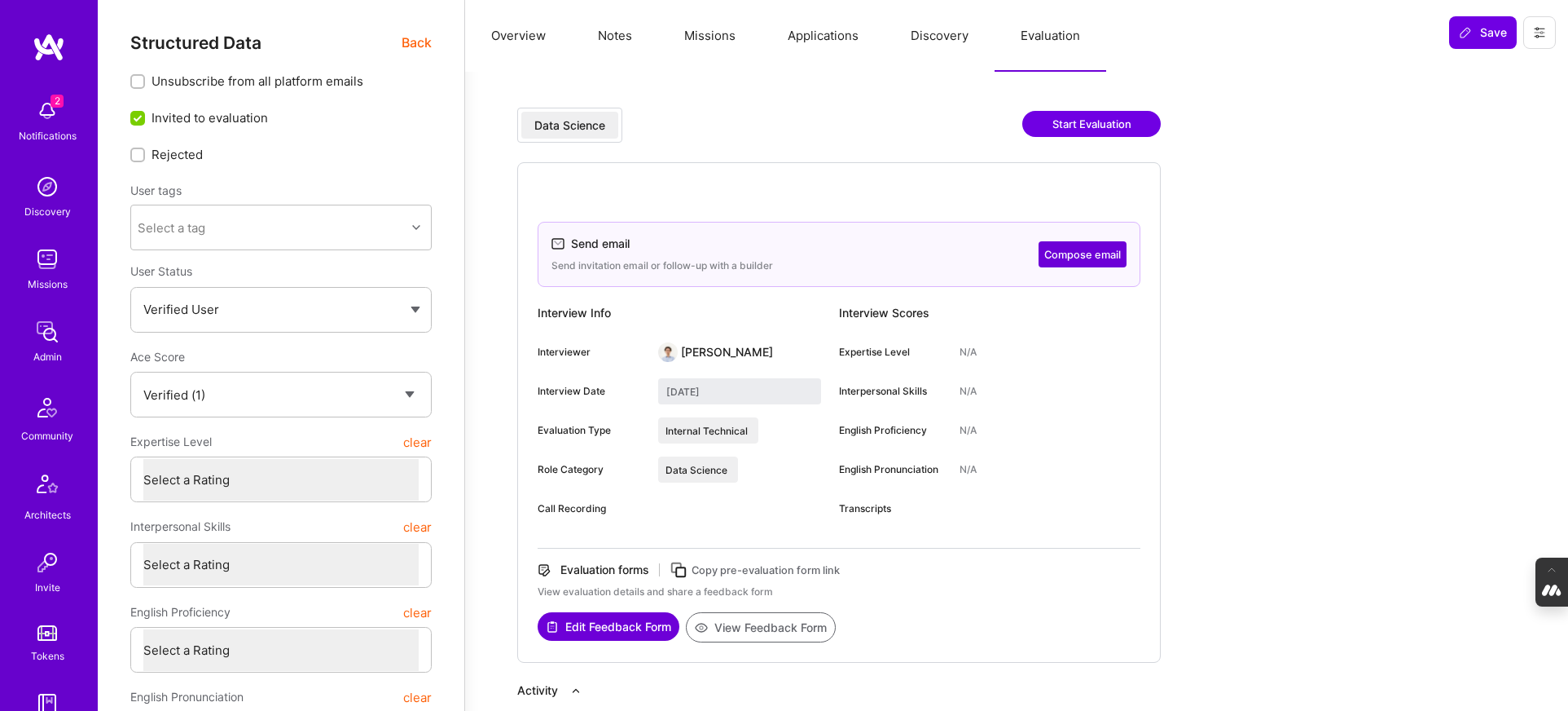
click at [419, 38] on span "Back" at bounding box center [416, 43] width 30 height 20
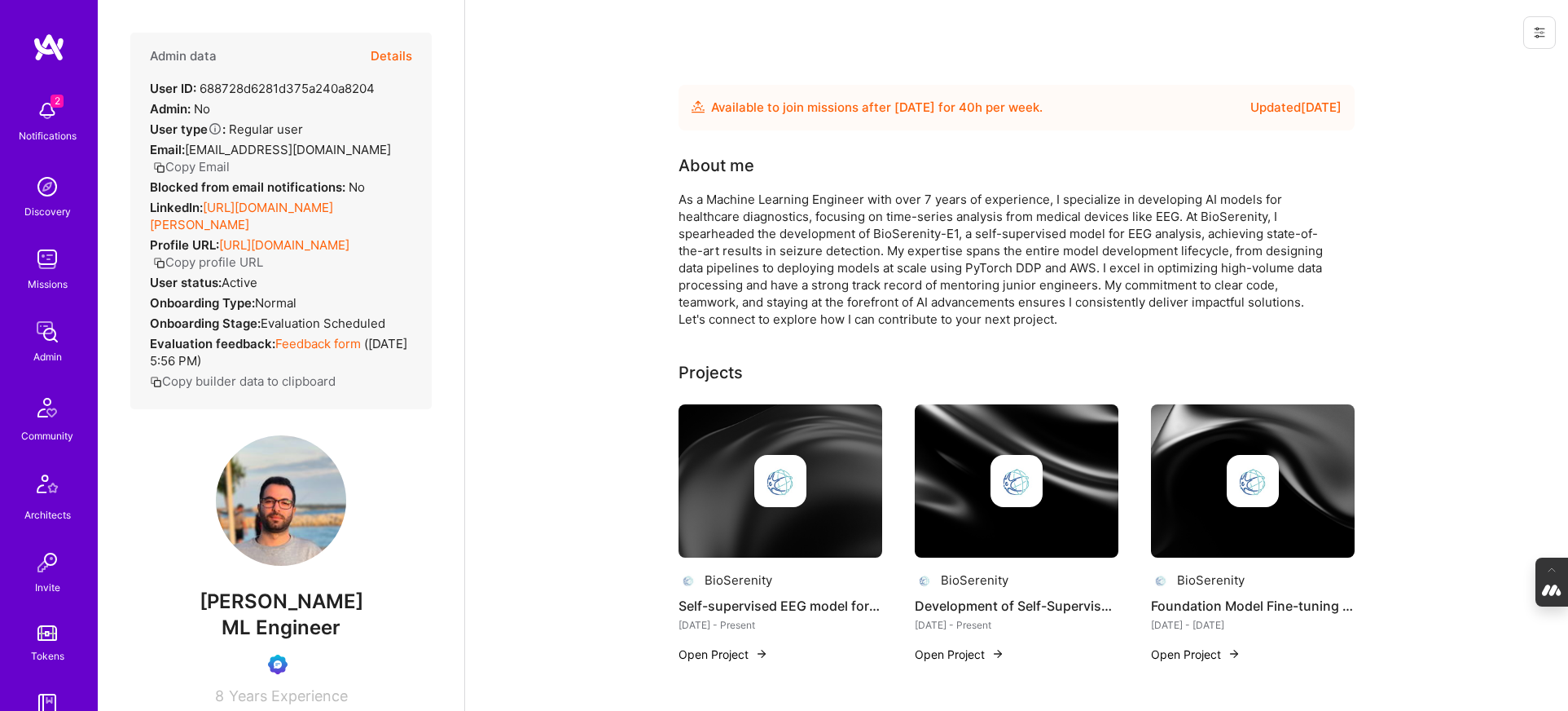
drag, startPoint x: 385, startPoint y: 615, endPoint x: 120, endPoint y: 614, distance: 265.0
click at [120, 614] on div "Admin data Details User ID: 688728d6281d375a240a8204 Admin: No User type Regula…" at bounding box center [281, 355] width 367 height 711
copy span "[PERSON_NAME]"
click at [386, 53] on button "Details" at bounding box center [391, 57] width 41 height 47
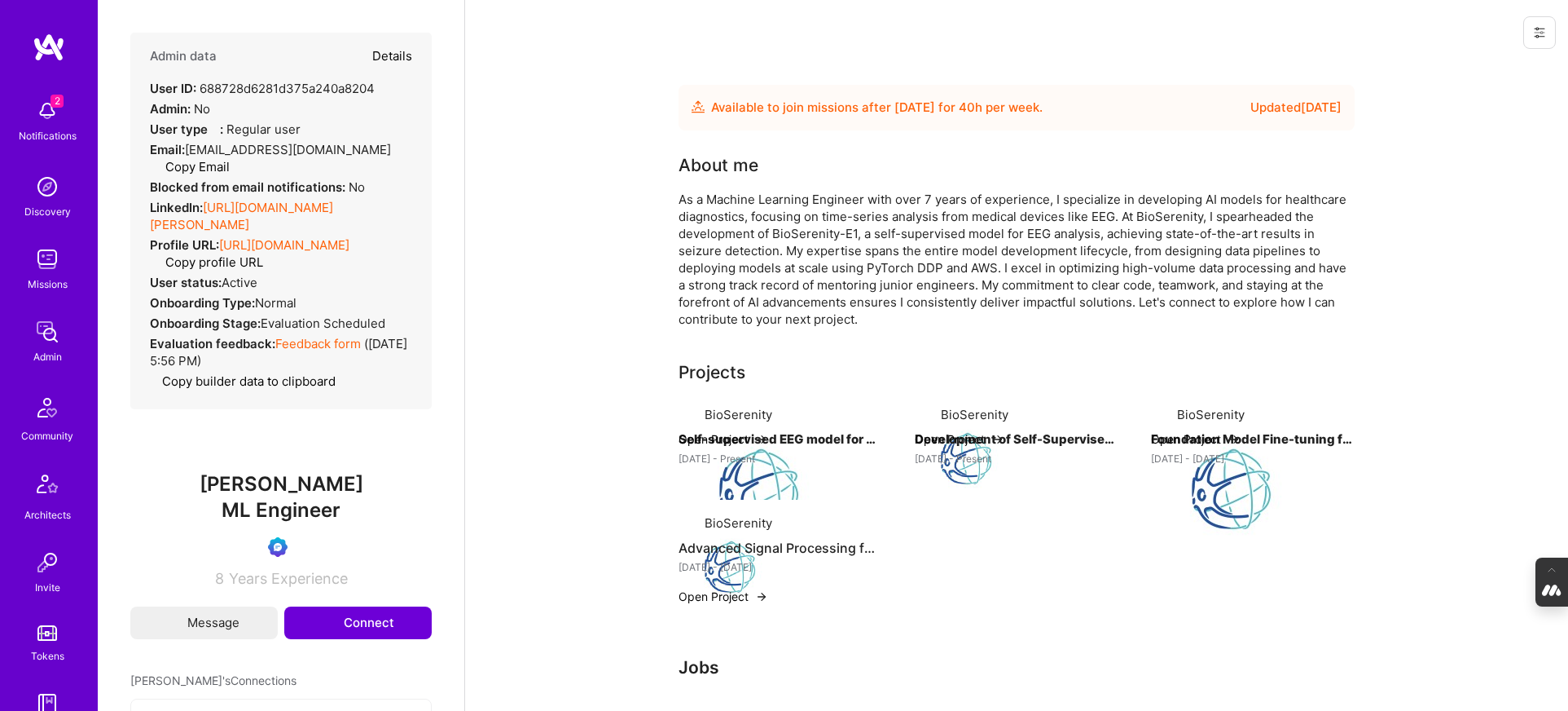
type textarea "x"
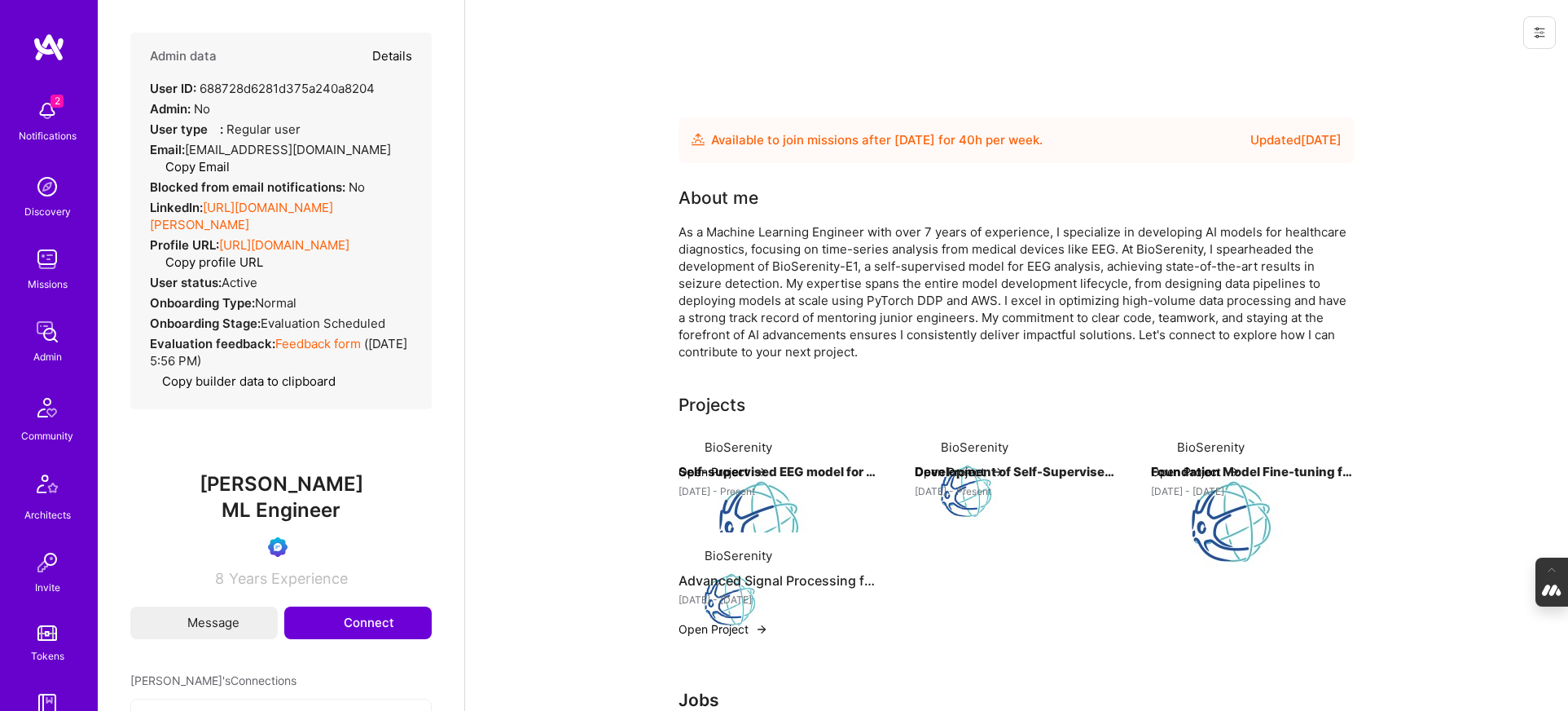
select select "Verified"
select select "FR"
select select "Future Date"
